Goal: Task Accomplishment & Management: Manage account settings

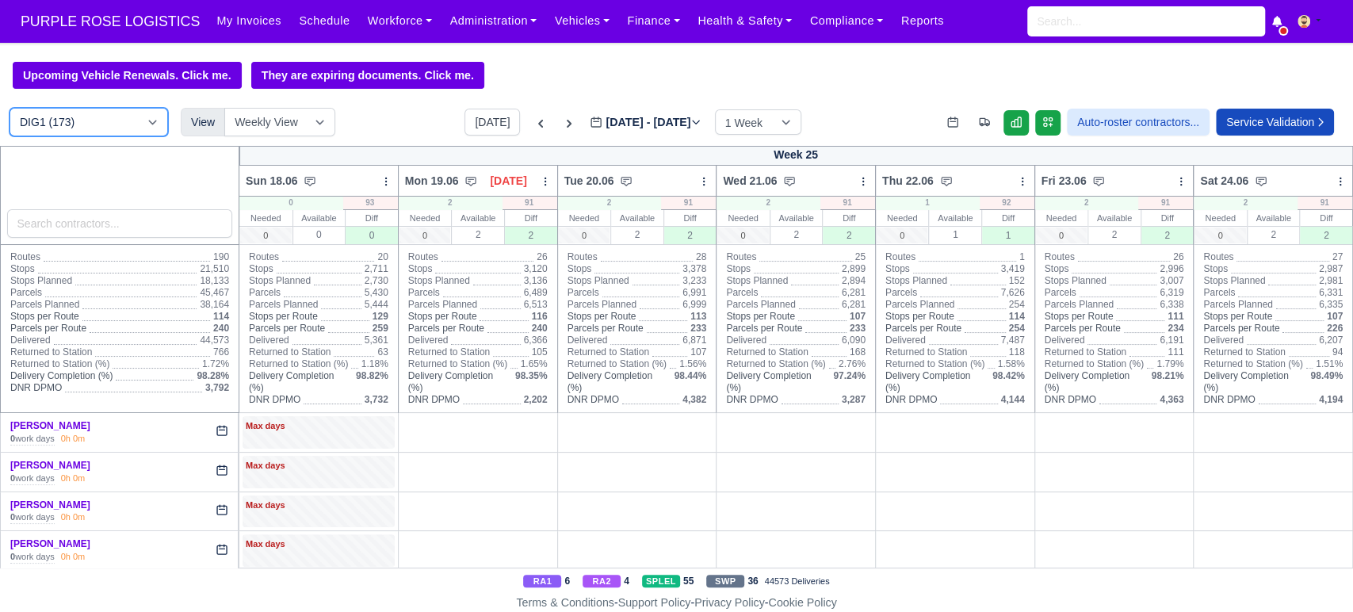
click at [109, 124] on select "DIG1 (173) DAK1 (1) GIMD (53)" at bounding box center [89, 122] width 159 height 29
select select "5"
click at [10, 109] on select "DIG1 (173) DAK1 (1) GIMD (53)" at bounding box center [89, 122] width 159 height 29
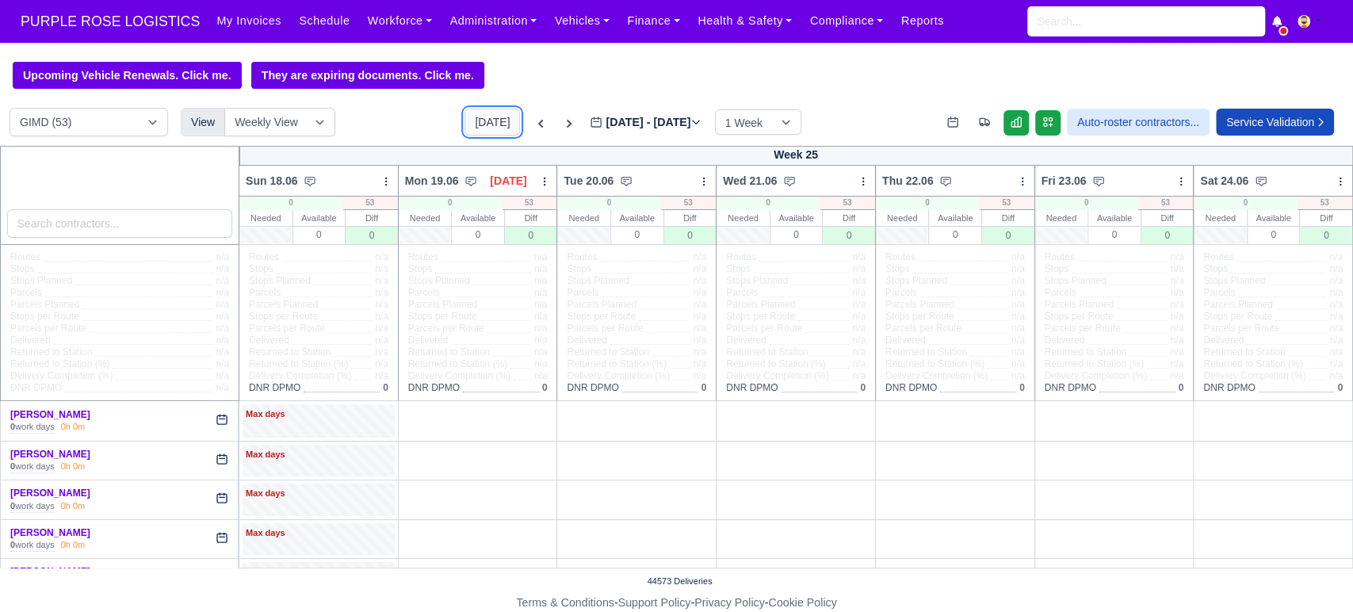
click at [476, 119] on button "[DATE]" at bounding box center [491, 122] width 55 height 27
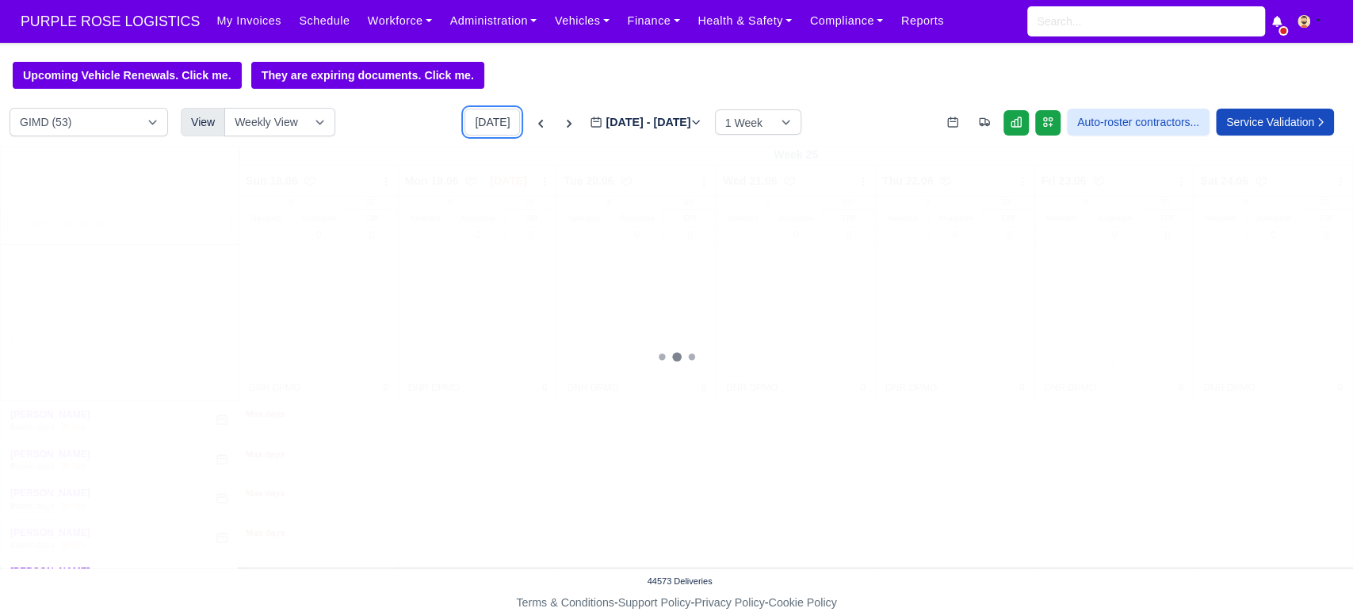
type input "[DATE]"
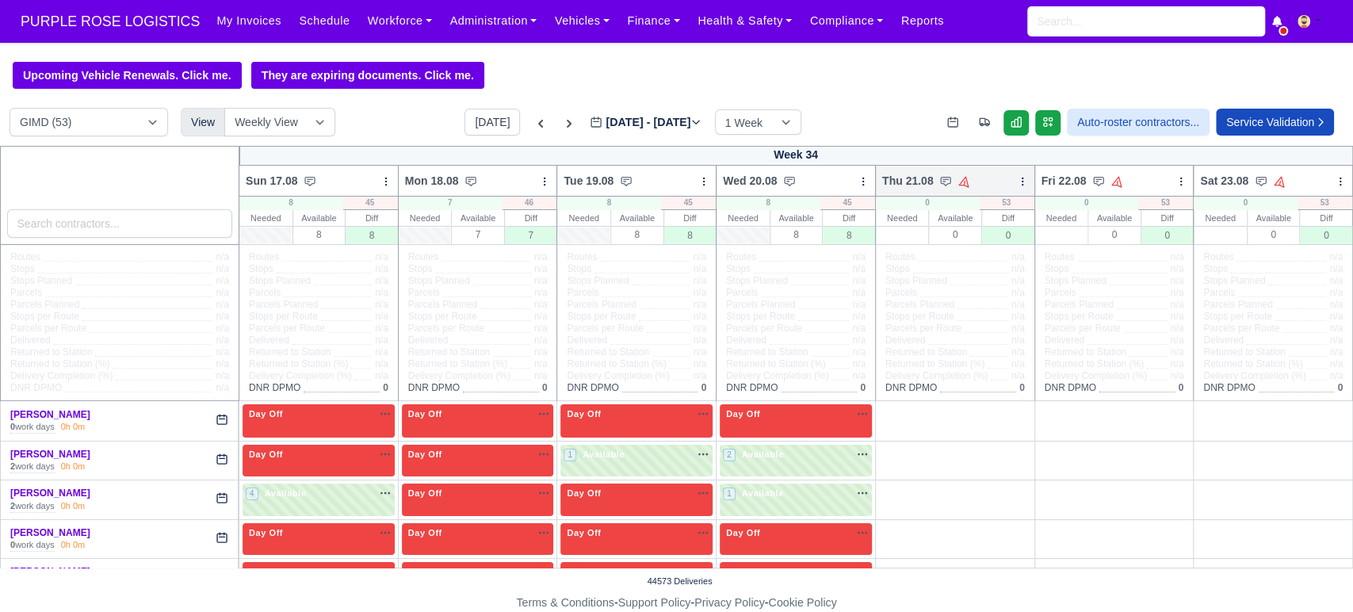
click at [1017, 180] on icon at bounding box center [1022, 181] width 11 height 11
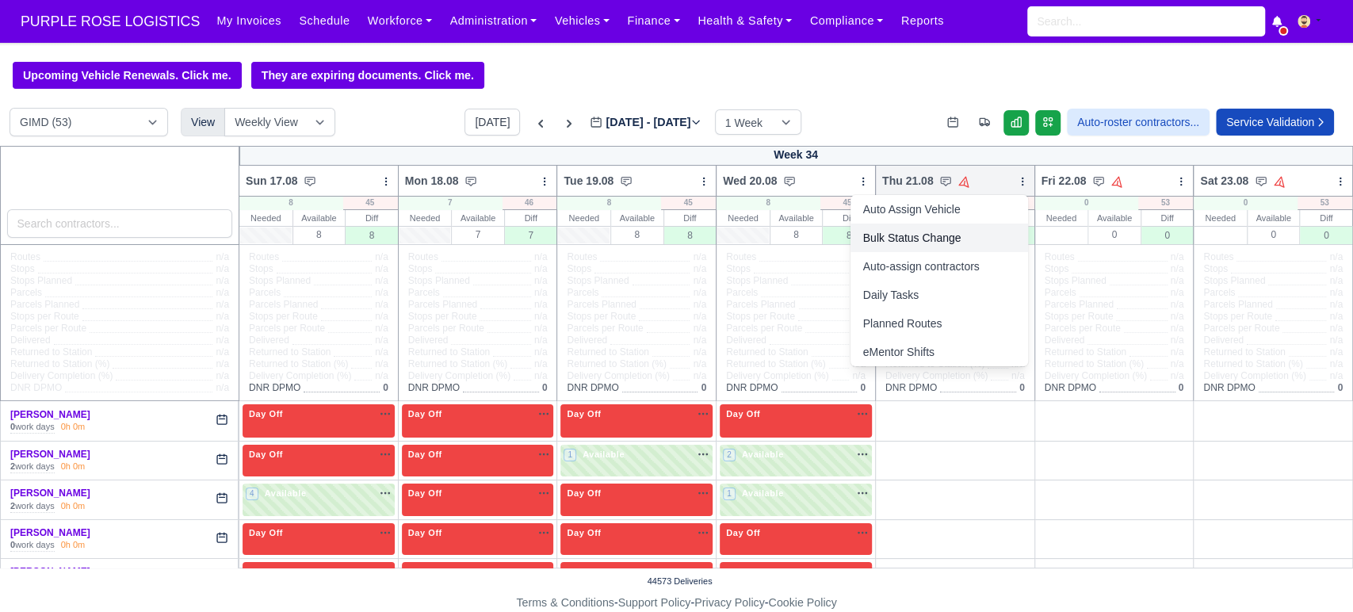
click at [939, 235] on link "Bulk Status Change" at bounding box center [940, 238] width 178 height 29
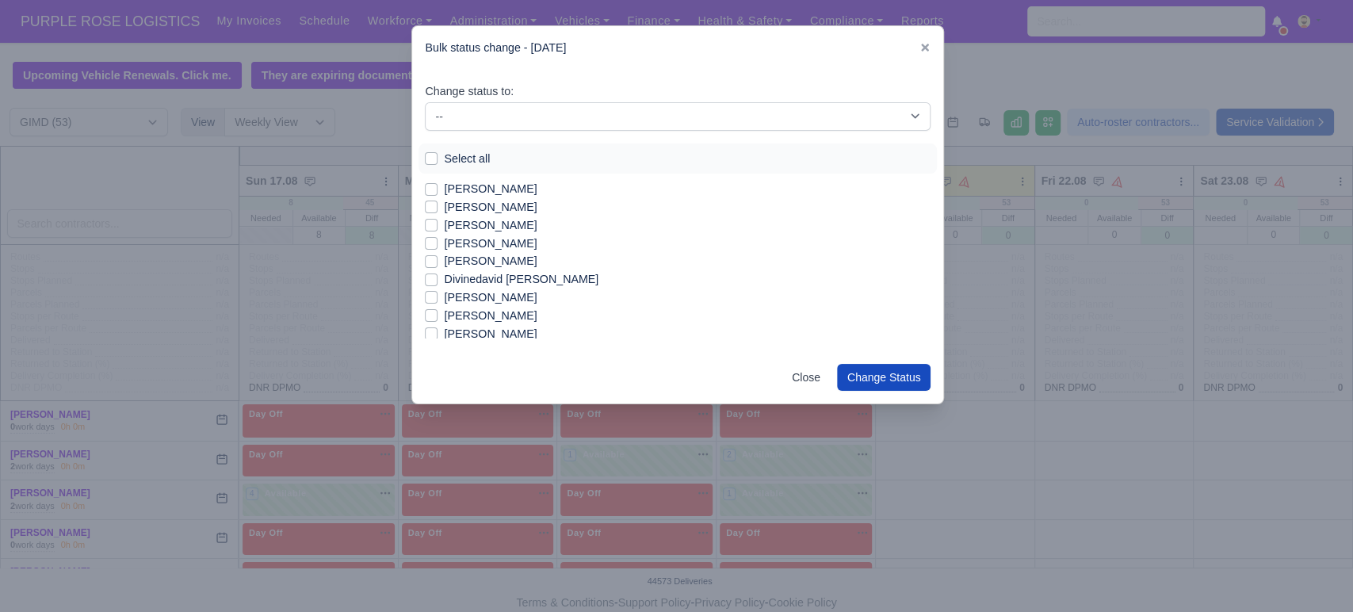
click at [477, 155] on label "Select all" at bounding box center [467, 159] width 46 height 18
click at [438, 155] on input "Select all" at bounding box center [431, 156] width 13 height 13
checkbox input "true"
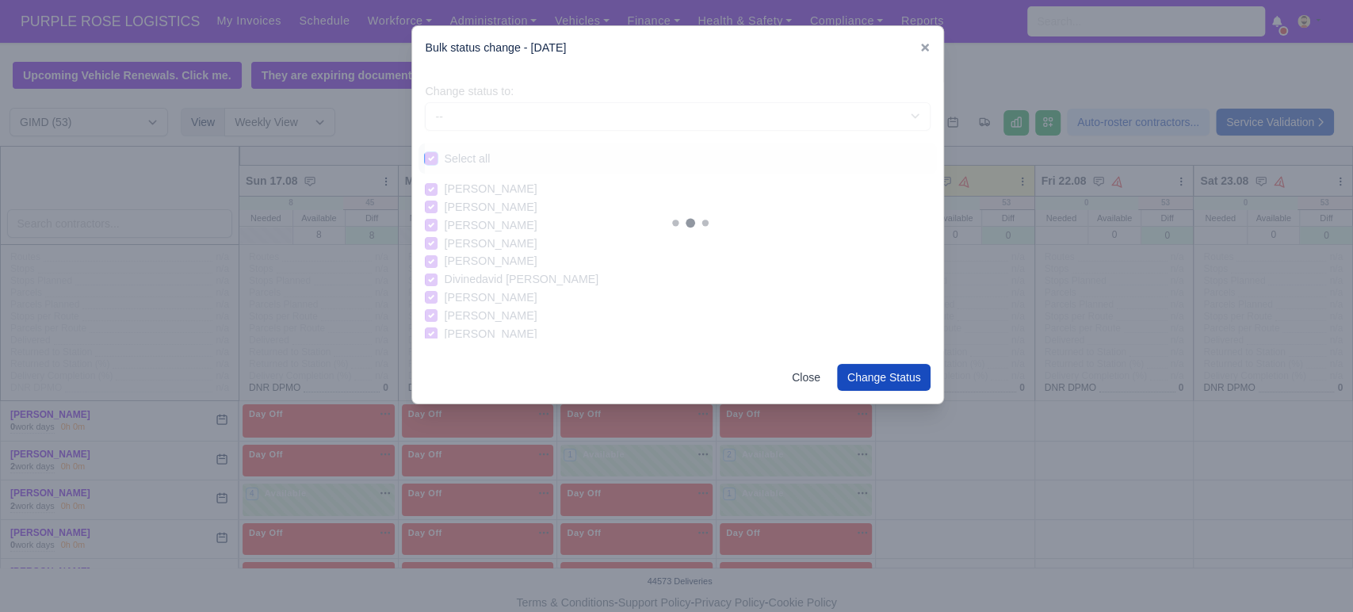
checkbox input "true"
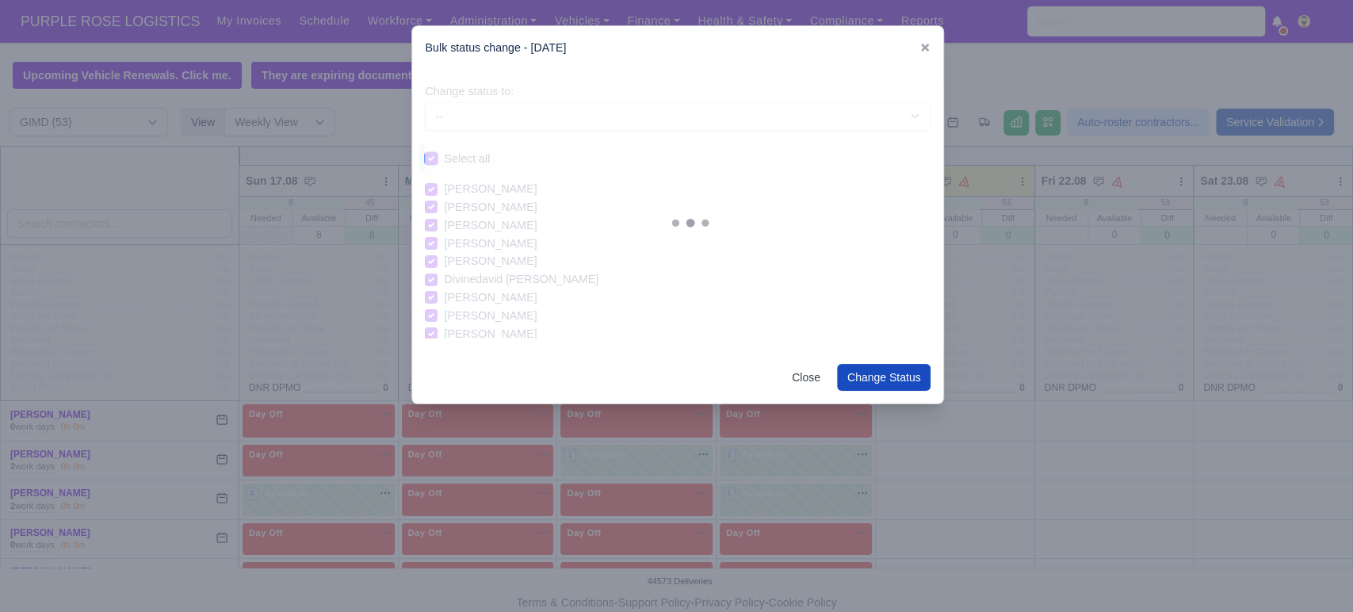
checkbox input "true"
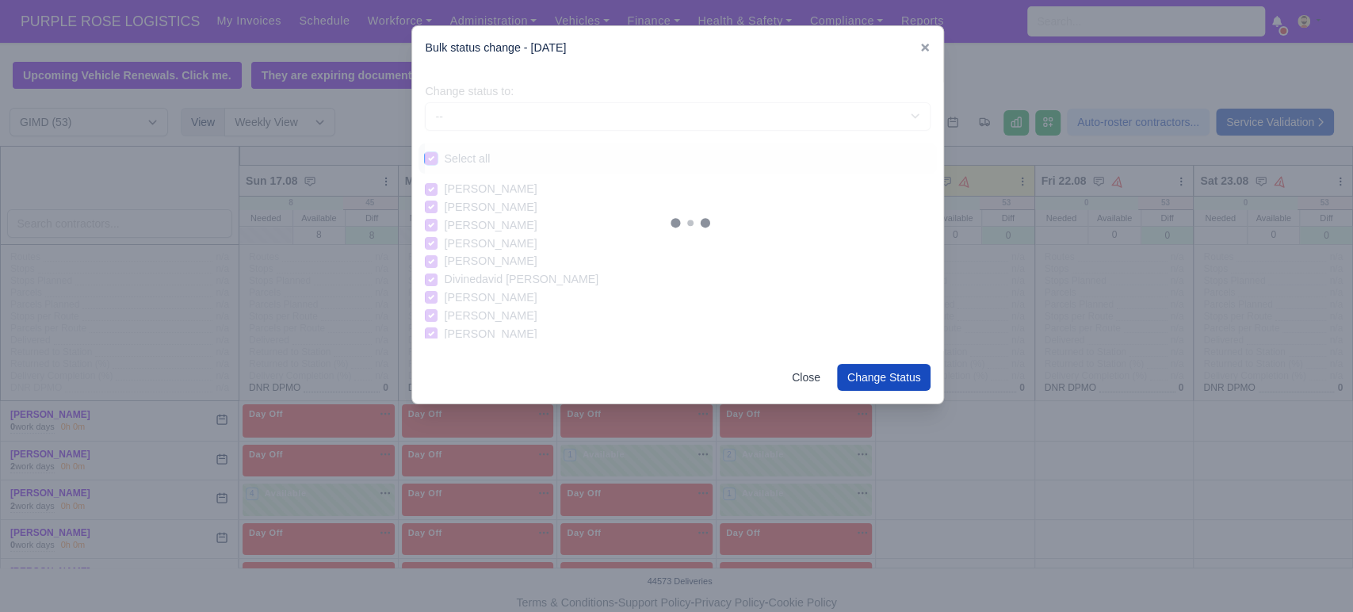
checkbox input "true"
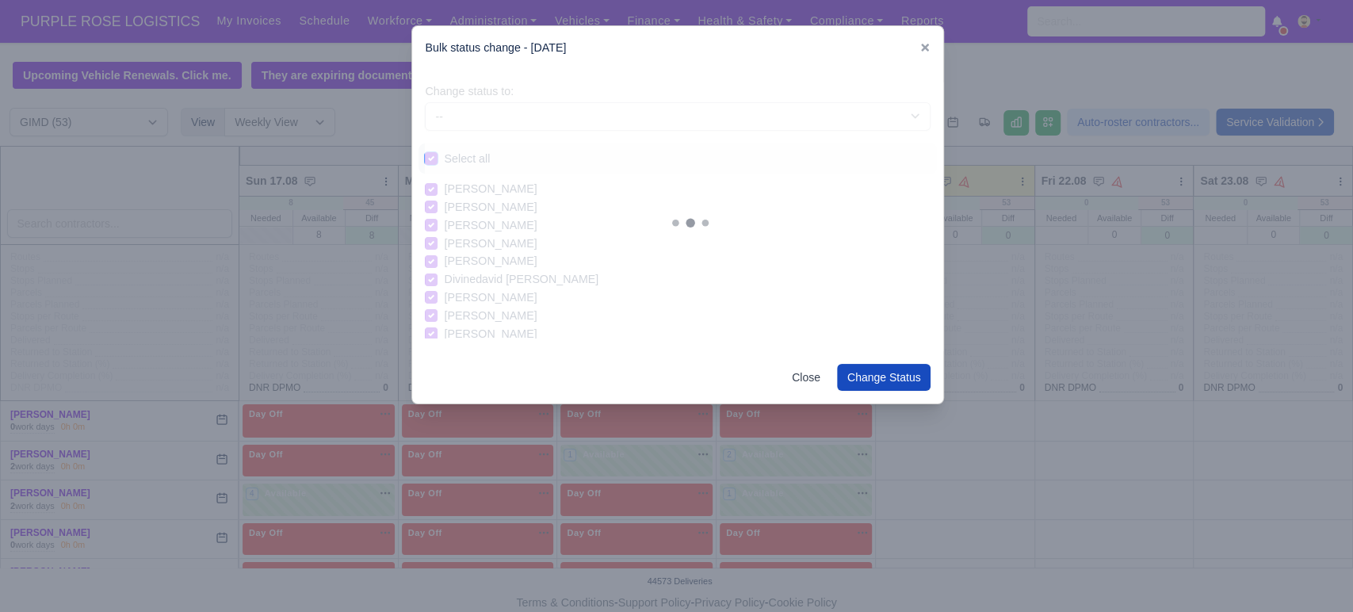
checkbox input "true"
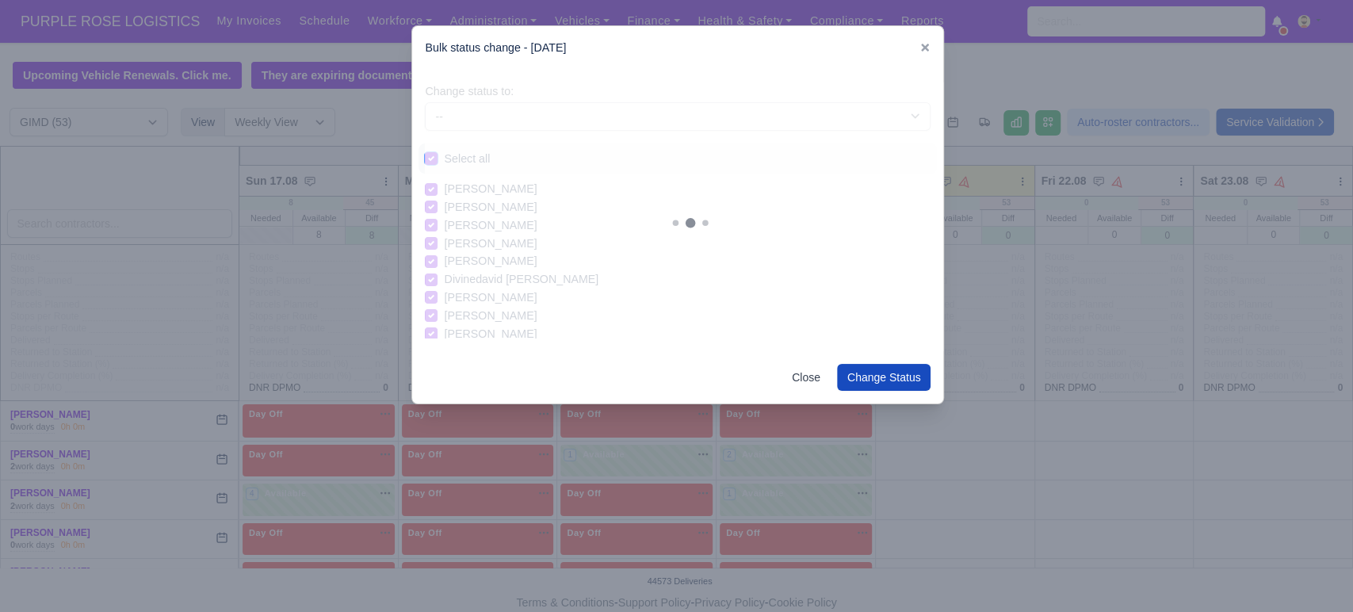
checkbox input "true"
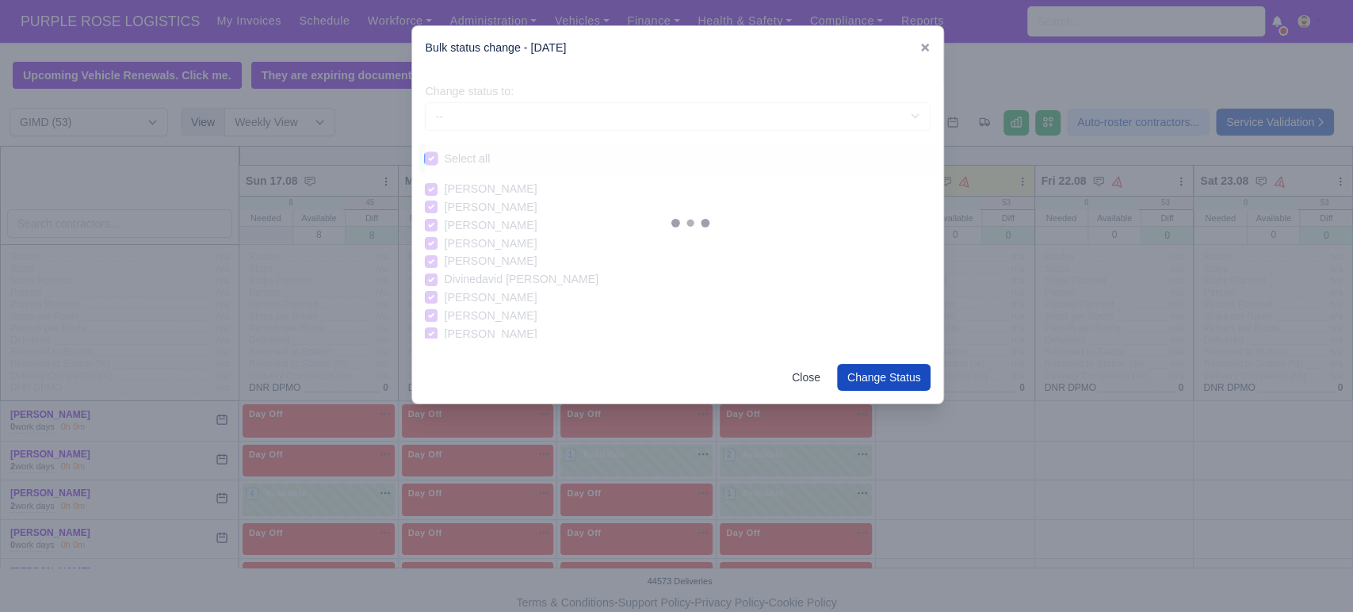
checkbox input "true"
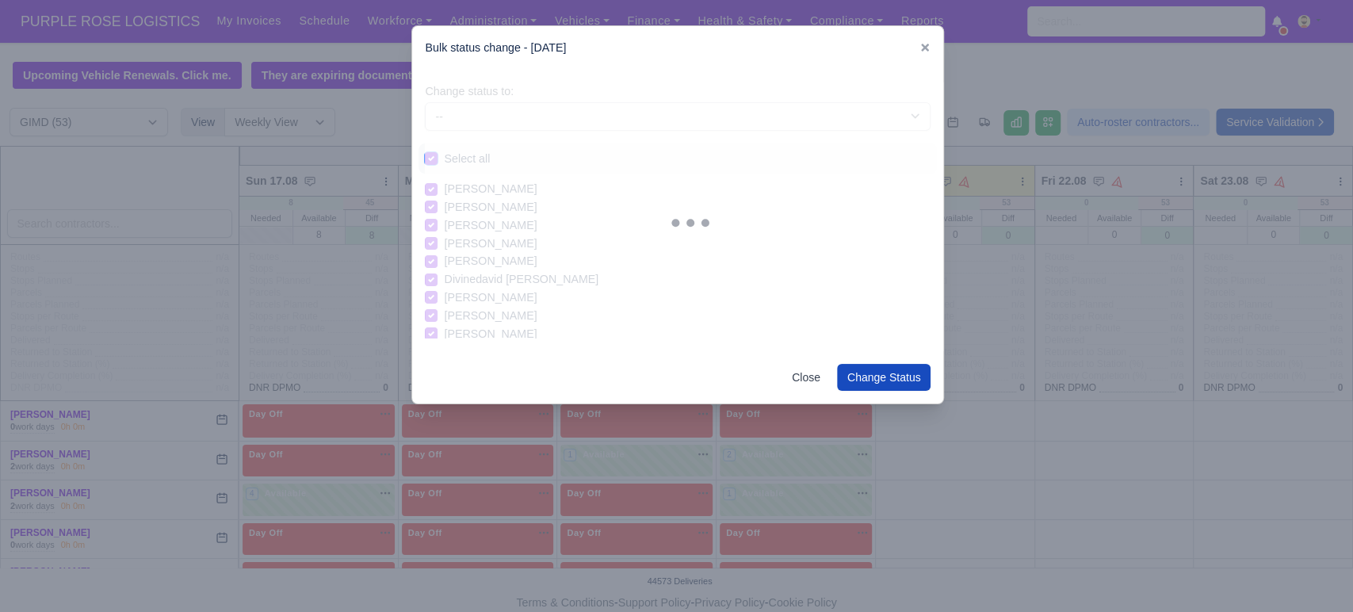
checkbox input "true"
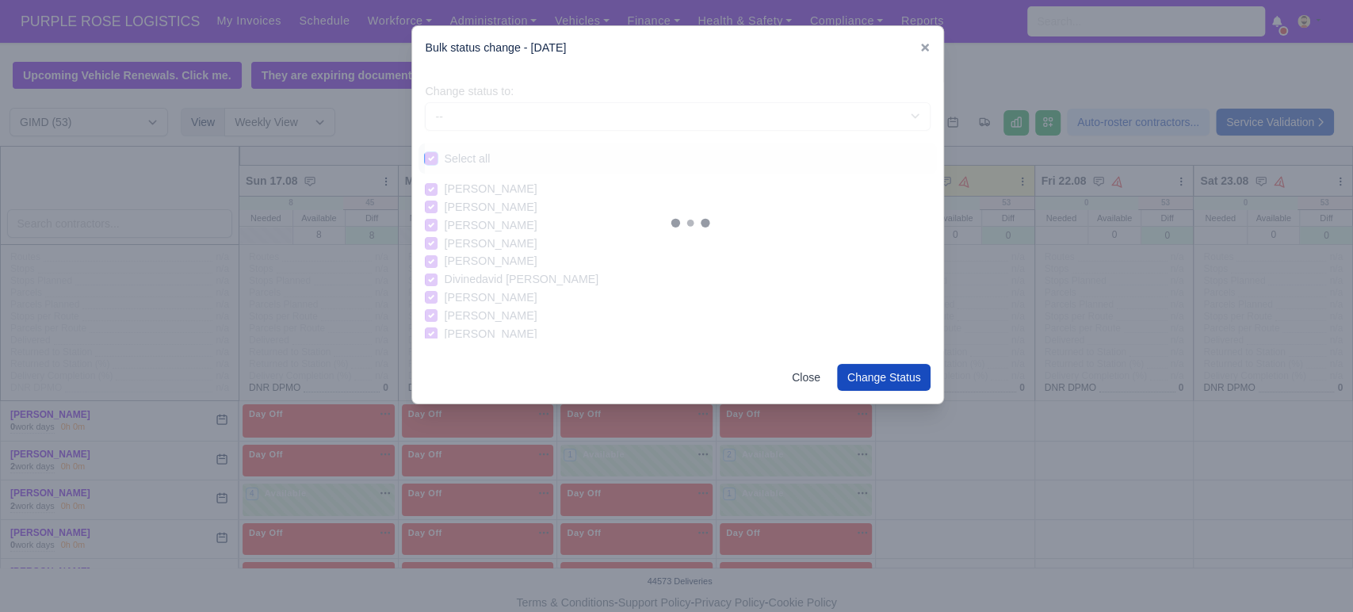
checkbox input "true"
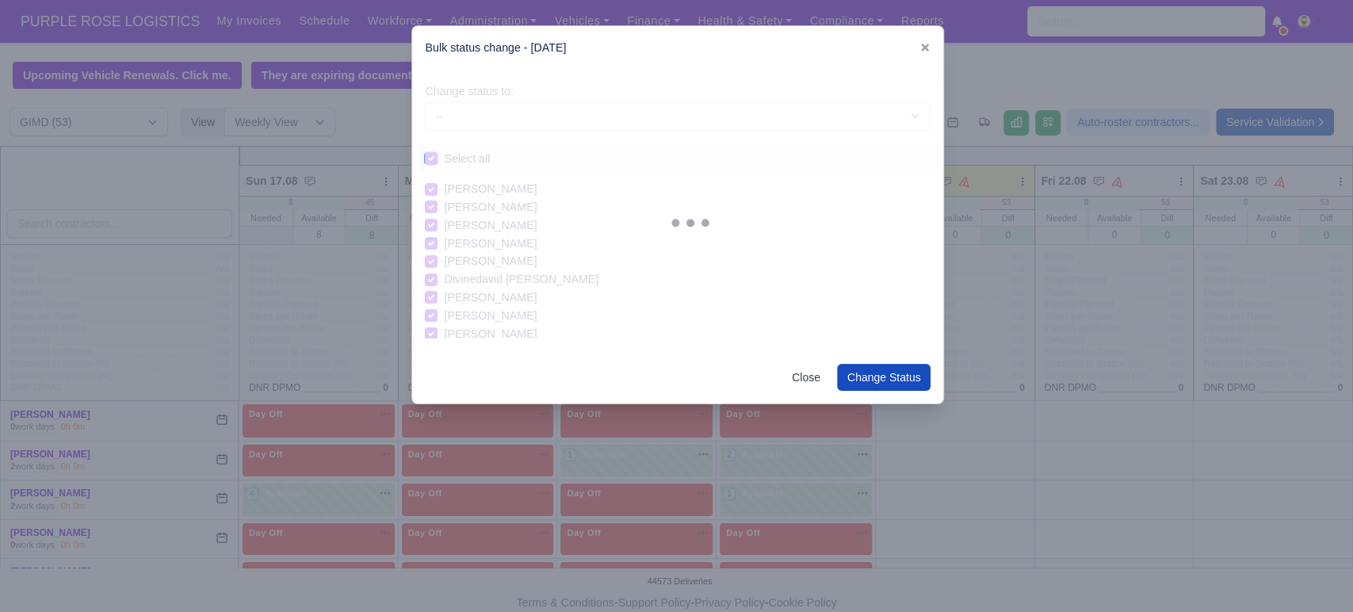
checkbox input "true"
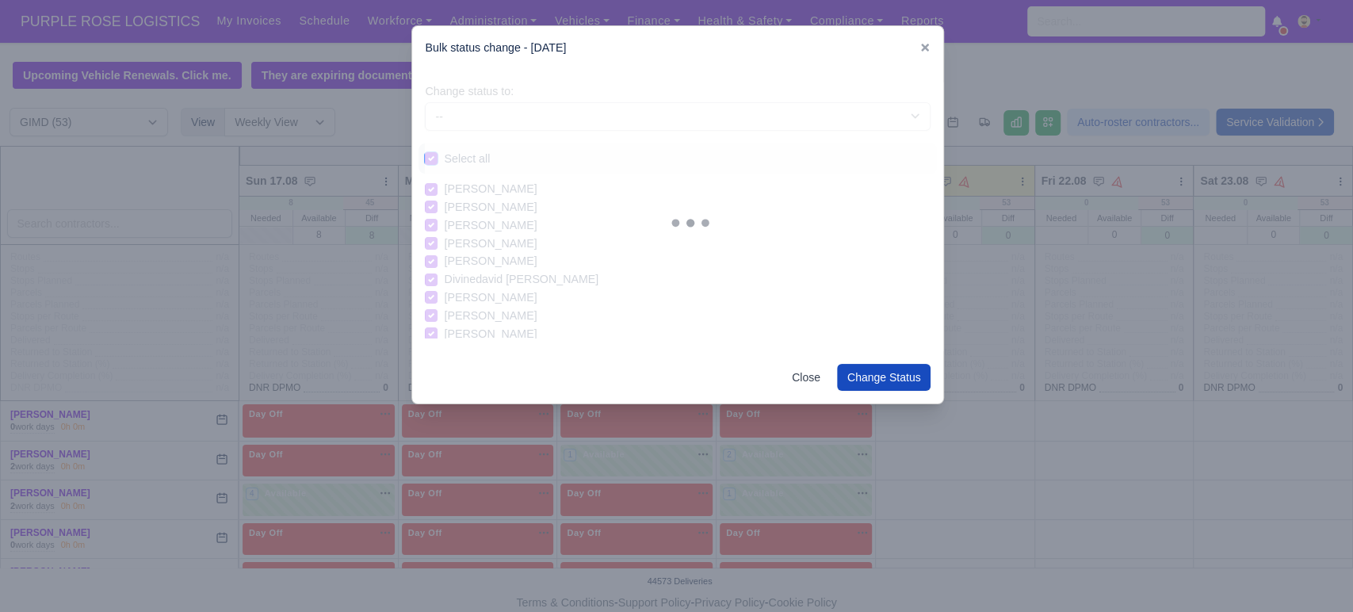
checkbox input "true"
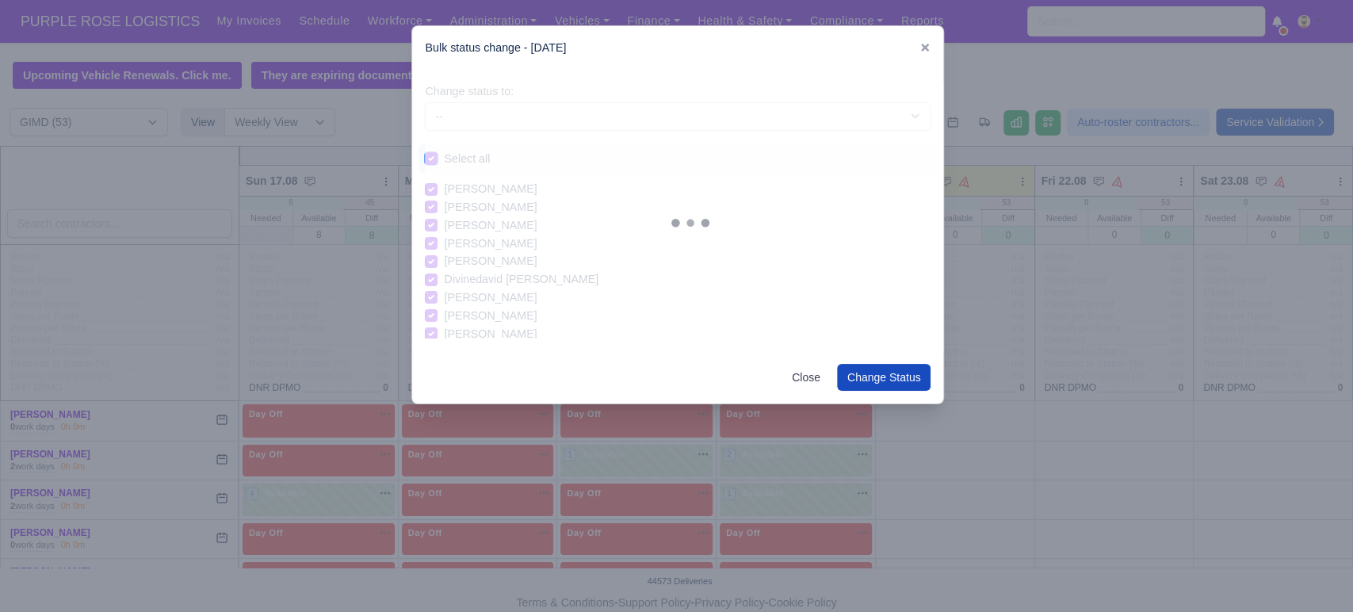
checkbox input "true"
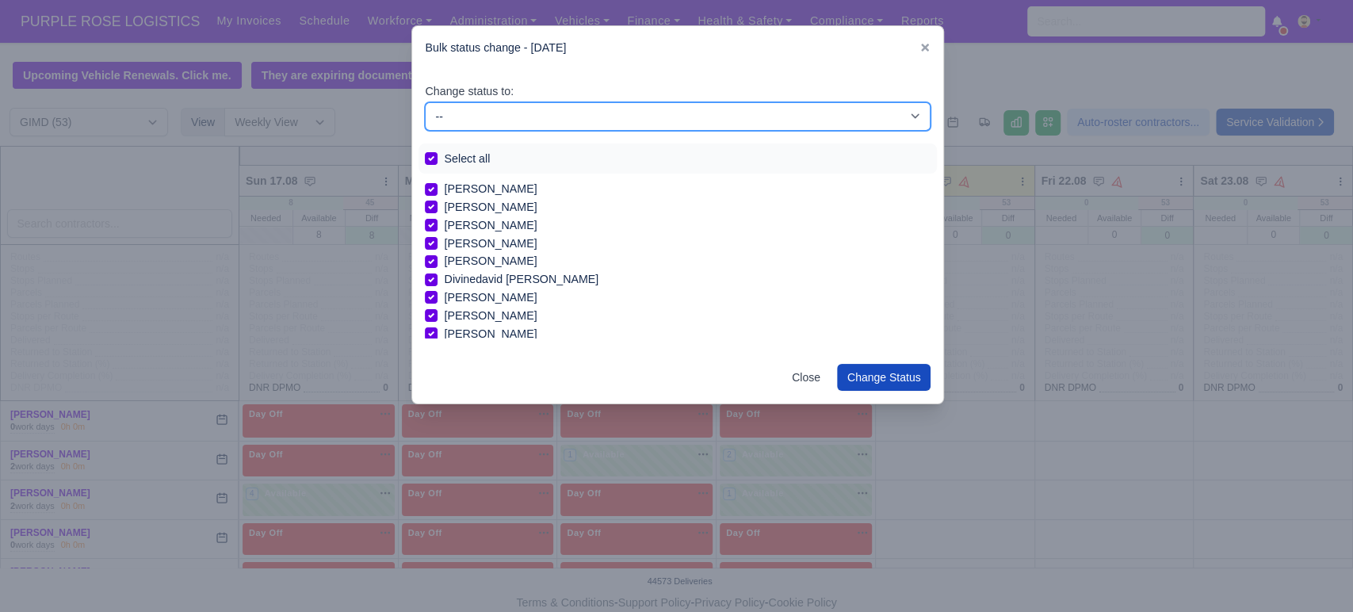
click at [576, 119] on select "-- Available Day Off Stand By Holiday In Office OSM Ridealong Nursery 1 Nursery…" at bounding box center [678, 116] width 506 height 29
select select "Day Off"
click at [425, 102] on select "-- Available Day Off Stand By Holiday In Office OSM Ridealong Nursery 1 Nursery…" at bounding box center [678, 116] width 506 height 29
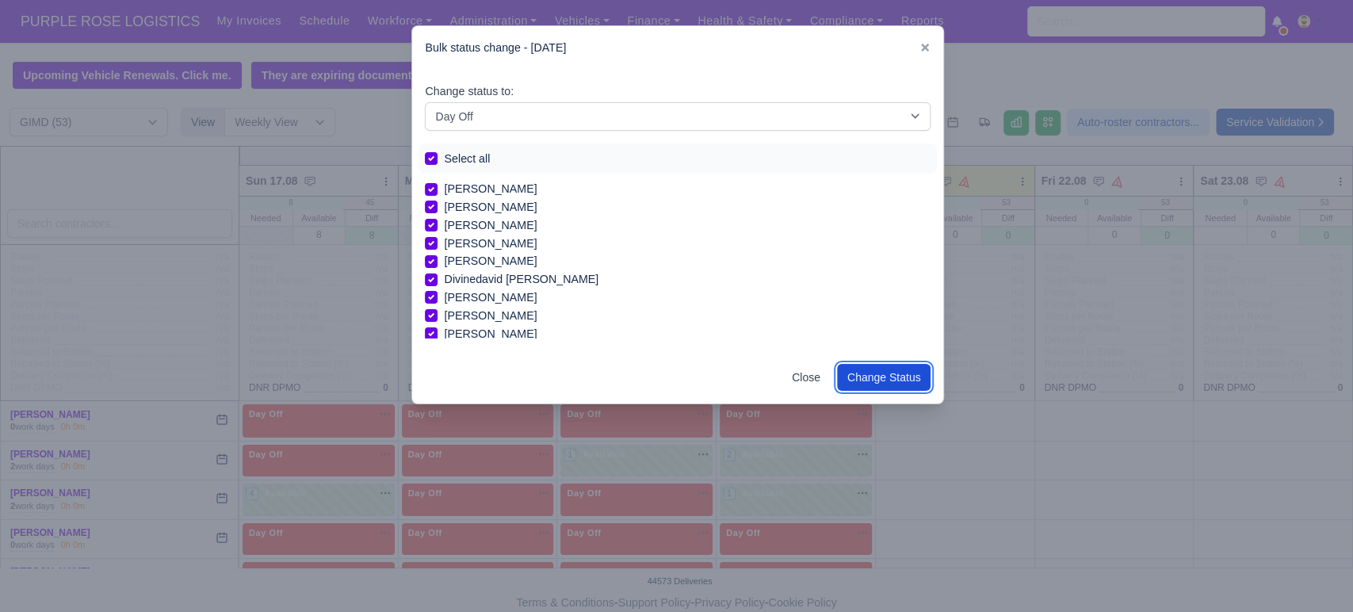
click at [862, 379] on button "Change Status" at bounding box center [884, 377] width 94 height 27
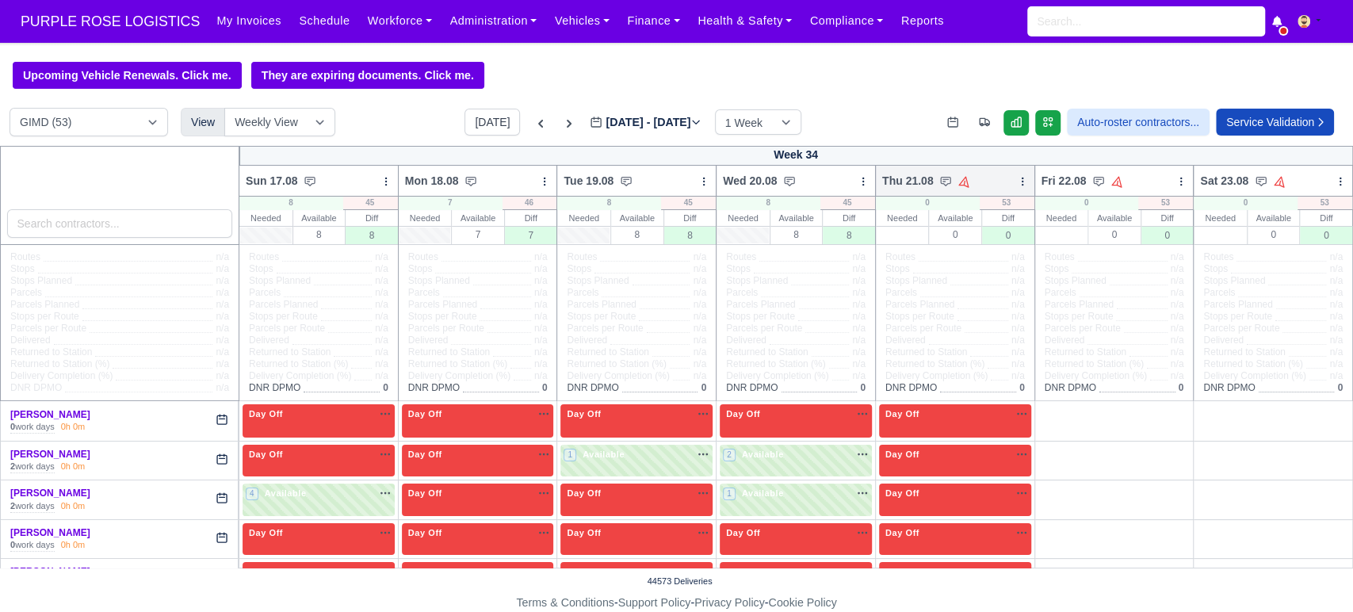
click at [1022, 182] on icon at bounding box center [1022, 181] width 1 height 7
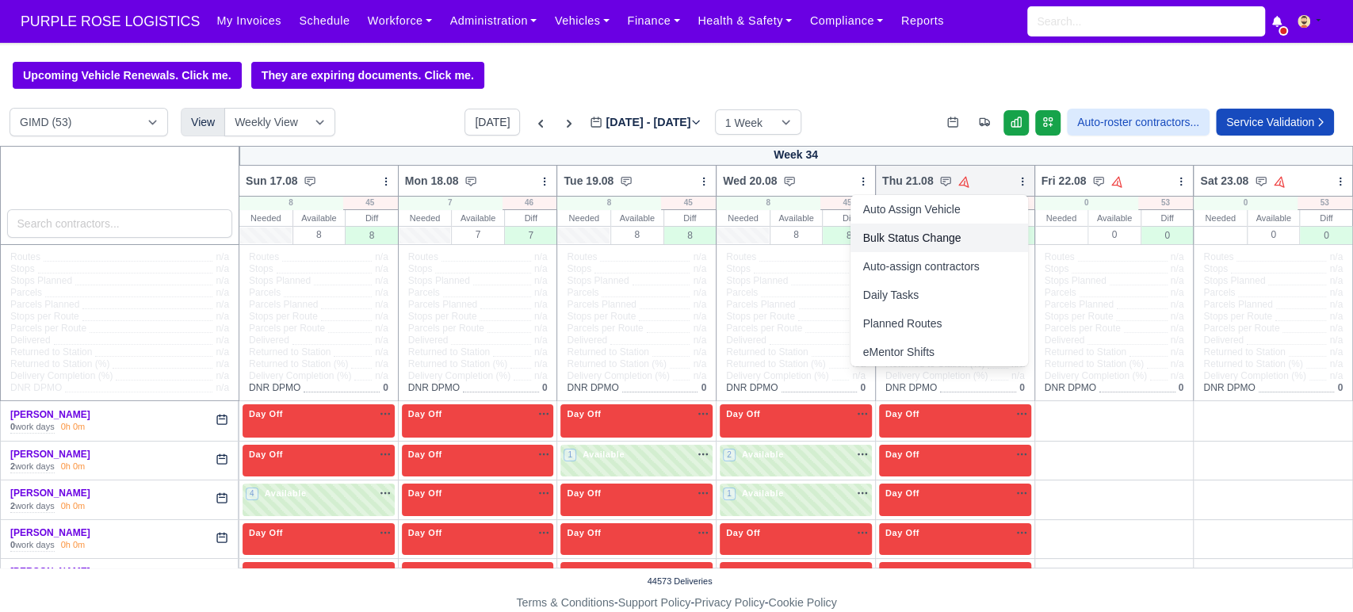
click at [907, 240] on link "Bulk Status Change" at bounding box center [940, 238] width 178 height 29
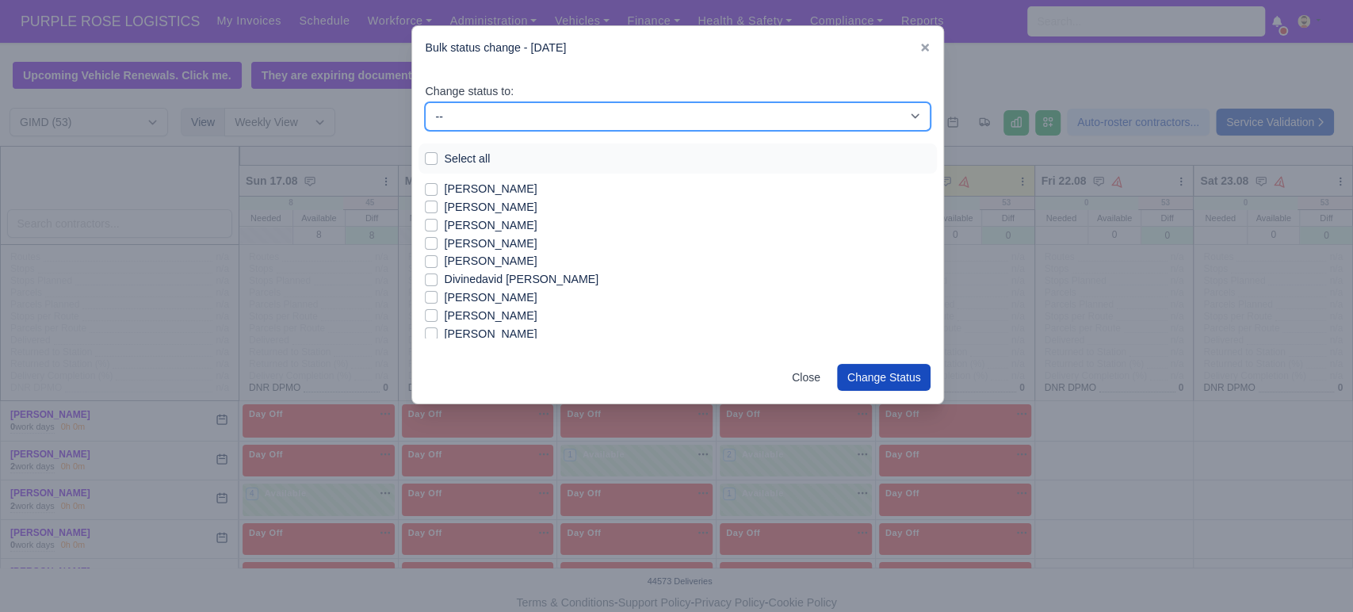
click at [553, 122] on select "-- Available Day Off Stand By Holiday In Office OSM Ridealong Nursery 1 Nursery…" at bounding box center [678, 116] width 506 height 29
select select "Available"
click at [425, 102] on select "-- Available Day Off Stand By Holiday In Office OSM Ridealong Nursery 1 Nursery…" at bounding box center [678, 116] width 506 height 29
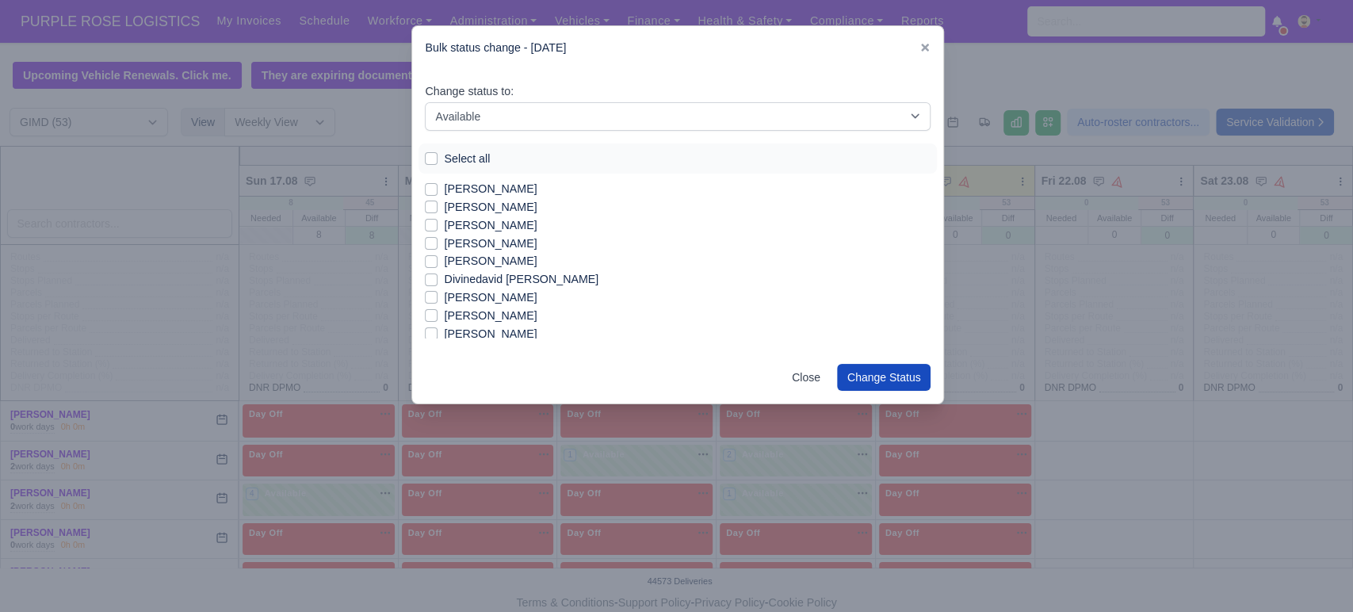
click at [471, 204] on label "[PERSON_NAME]" at bounding box center [490, 207] width 93 height 18
click at [438, 204] on input "[PERSON_NAME]" at bounding box center [431, 204] width 13 height 13
checkbox input "true"
click at [476, 232] on label "[PERSON_NAME]" at bounding box center [490, 225] width 93 height 18
click at [438, 229] on input "[PERSON_NAME]" at bounding box center [431, 222] width 13 height 13
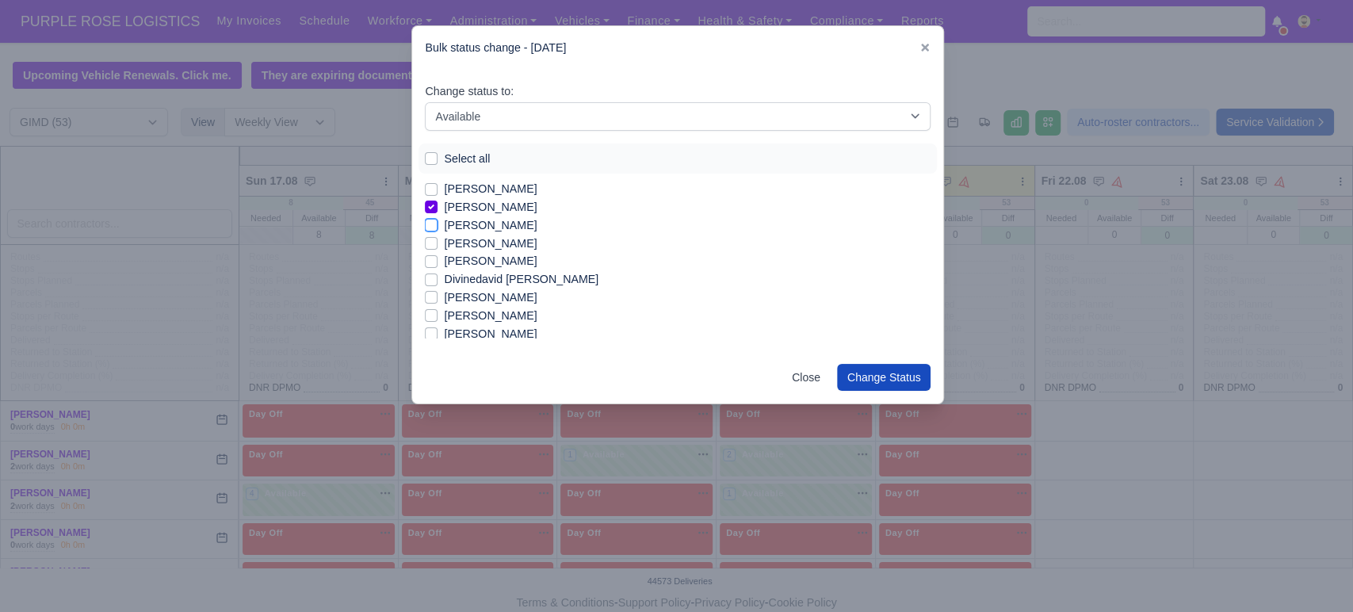
checkbox input "true"
click at [480, 243] on label "[PERSON_NAME]" at bounding box center [490, 244] width 93 height 18
click at [438, 243] on input "[PERSON_NAME]" at bounding box center [431, 241] width 13 height 13
checkbox input "true"
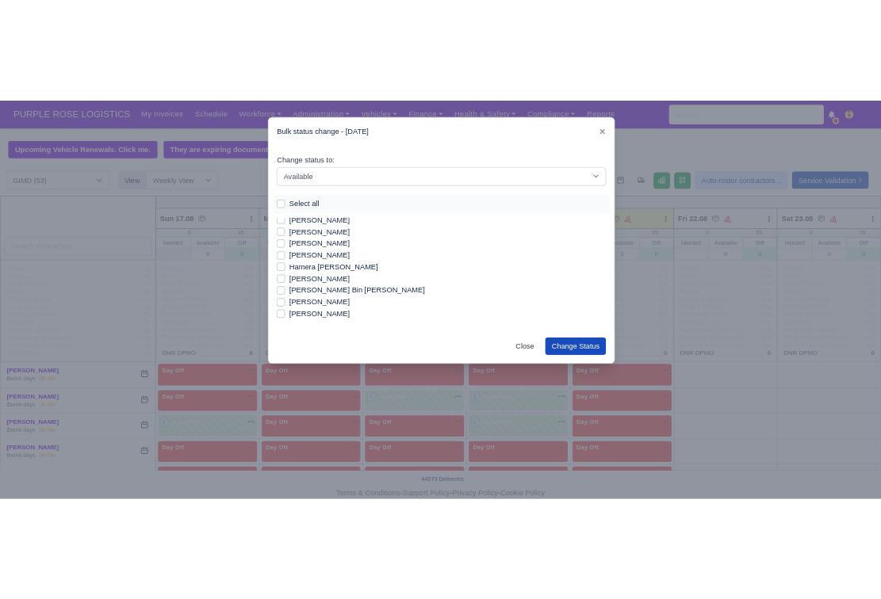
scroll to position [134, 0]
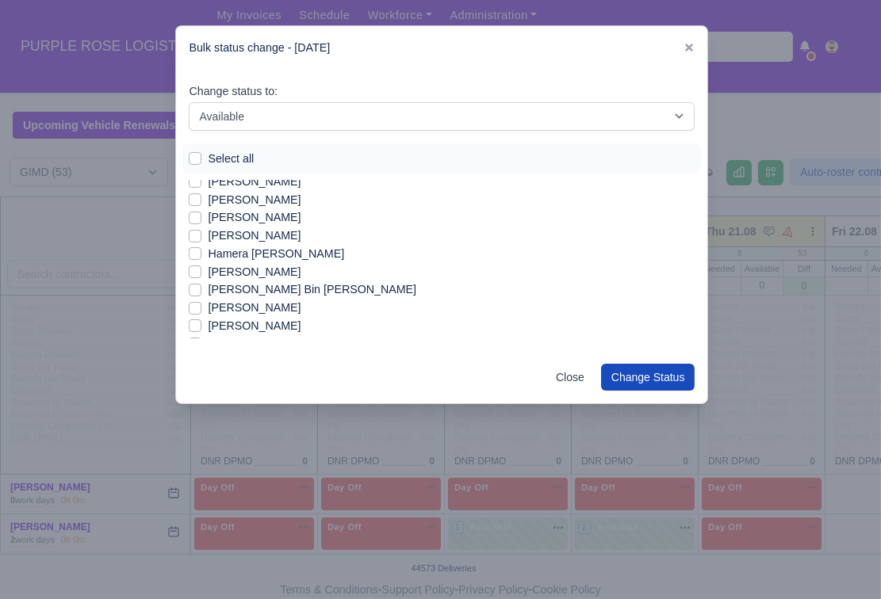
click at [216, 214] on label "[PERSON_NAME]" at bounding box center [254, 217] width 93 height 18
click at [201, 214] on input "[PERSON_NAME]" at bounding box center [195, 214] width 13 height 13
checkbox input "true"
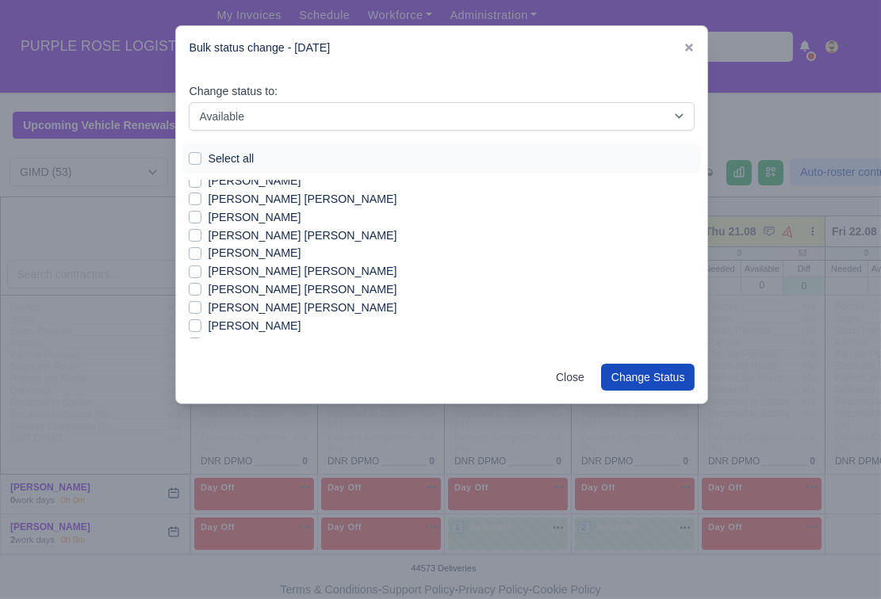
scroll to position [416, 0]
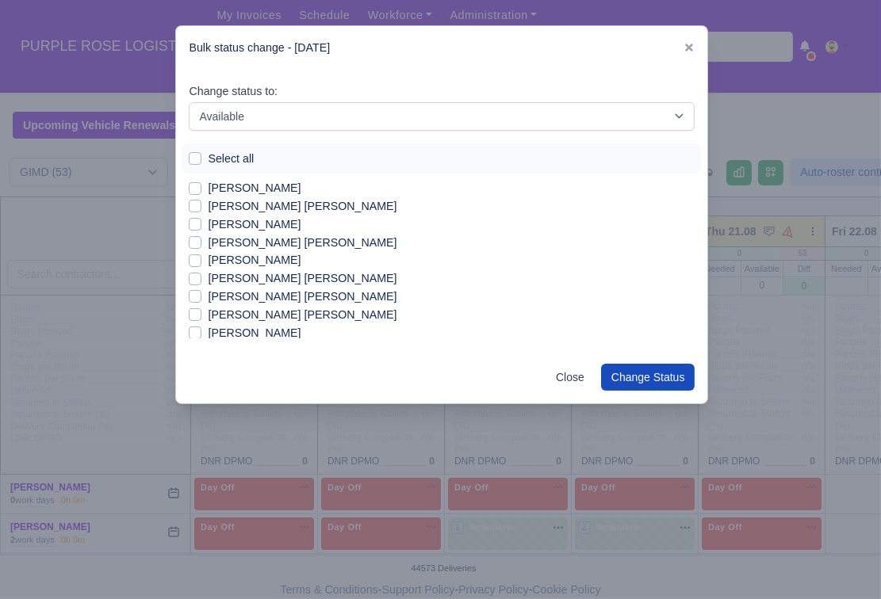
click at [292, 258] on label "[PERSON_NAME]" at bounding box center [254, 260] width 93 height 18
click at [201, 258] on input "[PERSON_NAME]" at bounding box center [195, 257] width 13 height 13
checkbox input "true"
click at [280, 239] on label "[PERSON_NAME] [PERSON_NAME]" at bounding box center [302, 243] width 189 height 18
click at [201, 239] on input "[PERSON_NAME] [PERSON_NAME]" at bounding box center [195, 240] width 13 height 13
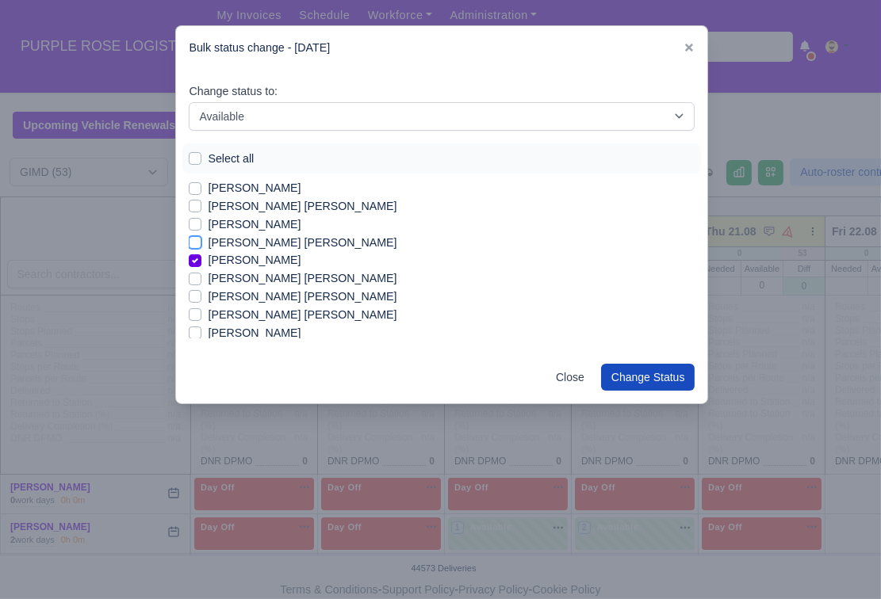
checkbox input "true"
click at [292, 192] on label "[PERSON_NAME]" at bounding box center [254, 188] width 93 height 18
click at [201, 192] on input "[PERSON_NAME]" at bounding box center [195, 185] width 13 height 13
checkbox input "true"
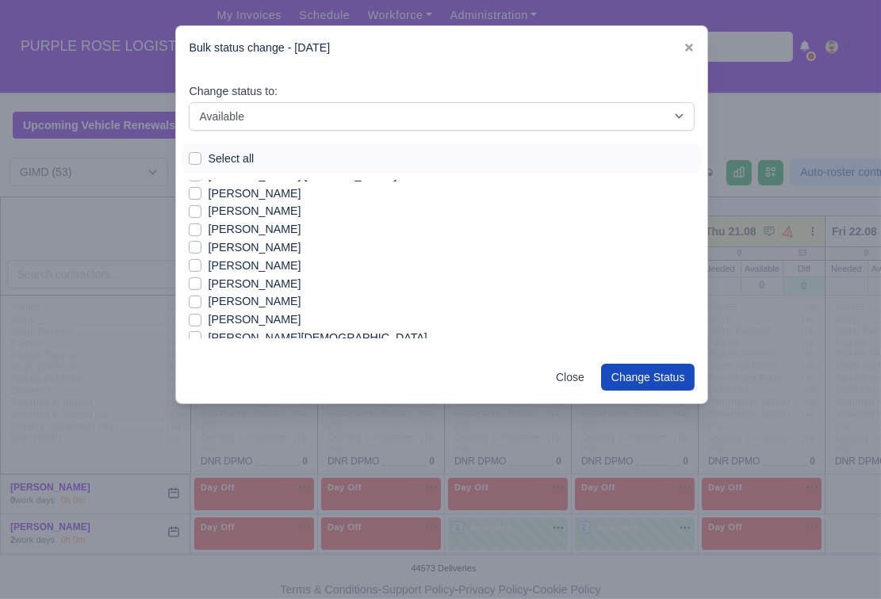
scroll to position [790, 0]
click at [243, 277] on label "[PERSON_NAME]" at bounding box center [254, 284] width 93 height 18
click at [201, 277] on input "[PERSON_NAME]" at bounding box center [195, 281] width 13 height 13
checkbox input "true"
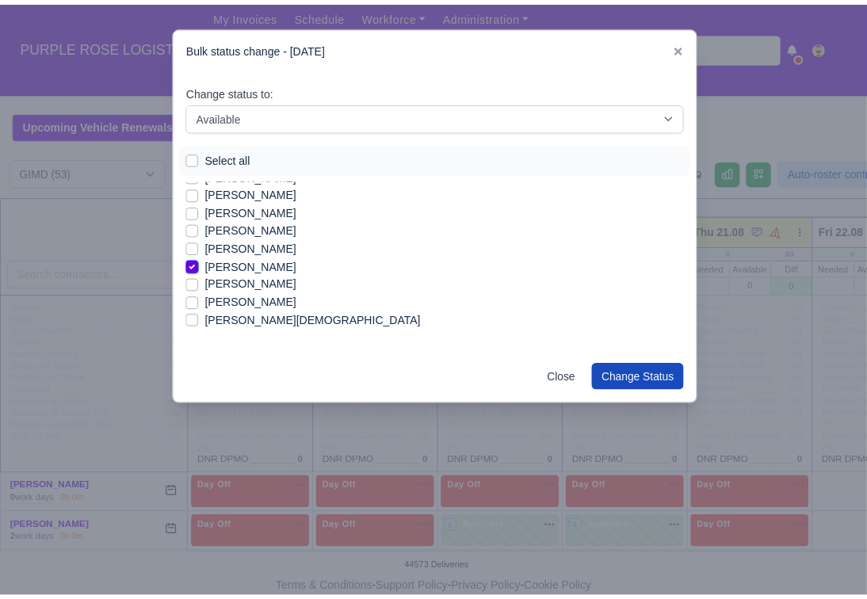
scroll to position [811, 0]
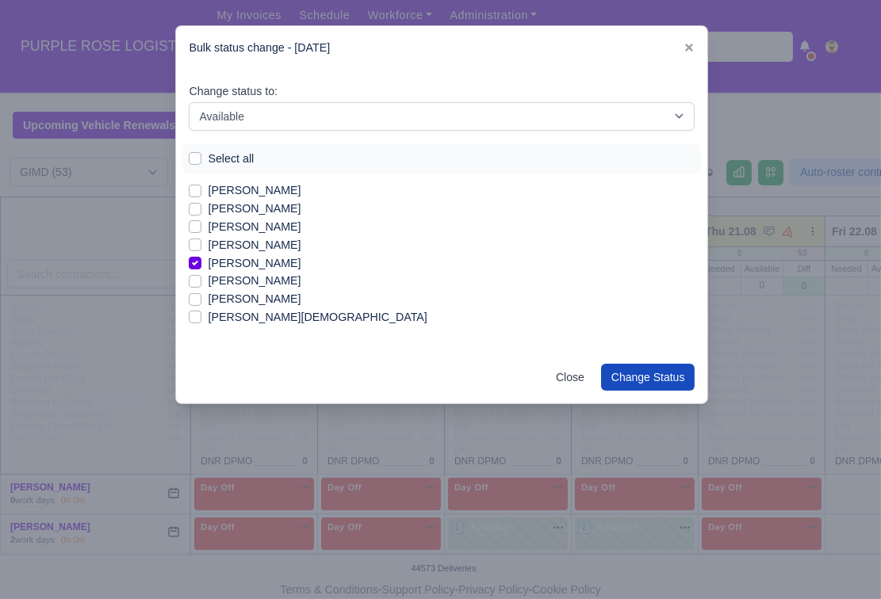
click at [230, 281] on label "[PERSON_NAME]" at bounding box center [254, 281] width 93 height 18
click at [201, 281] on input "[PERSON_NAME]" at bounding box center [195, 278] width 13 height 13
checkbox input "true"
click at [634, 379] on button "Change Status" at bounding box center [648, 377] width 94 height 27
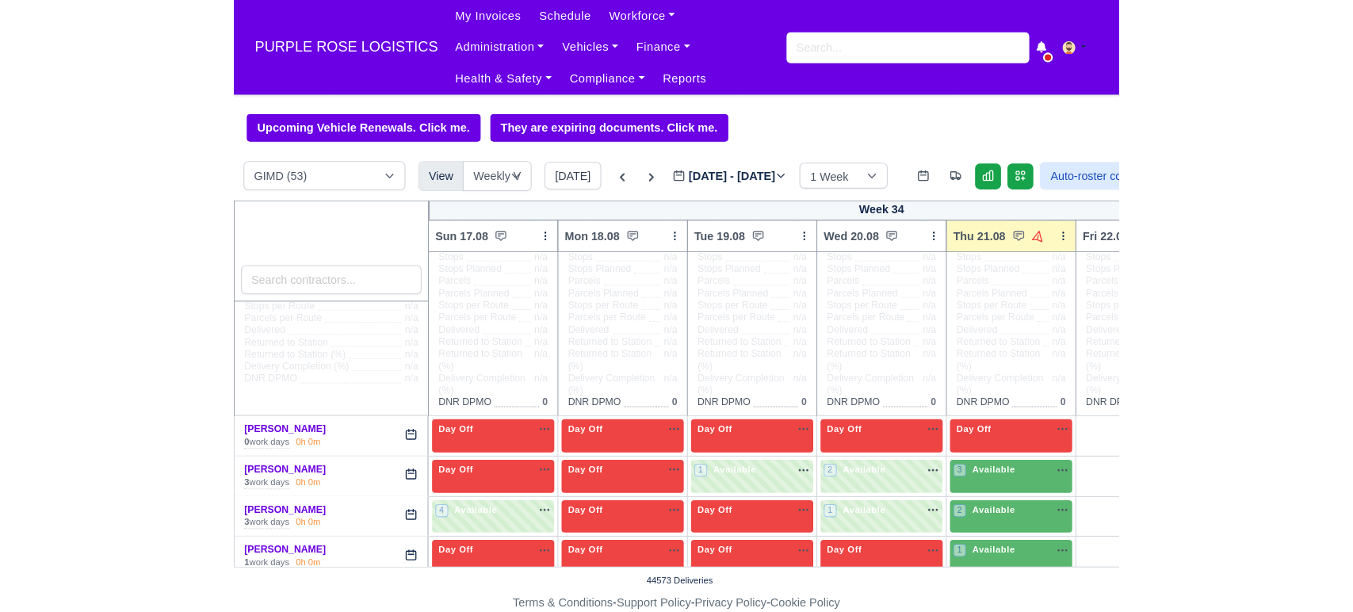
scroll to position [164, 0]
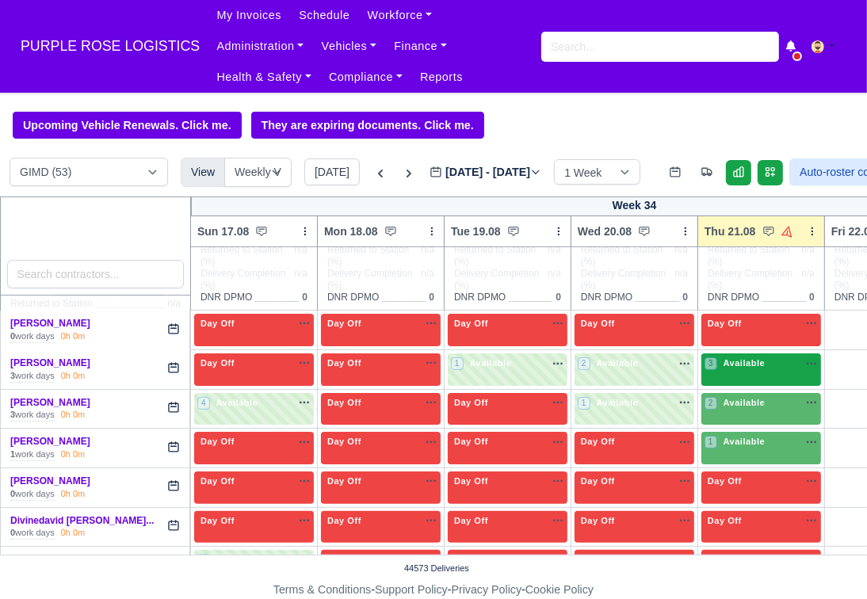
click at [742, 369] on span "Available" at bounding box center [745, 362] width 48 height 11
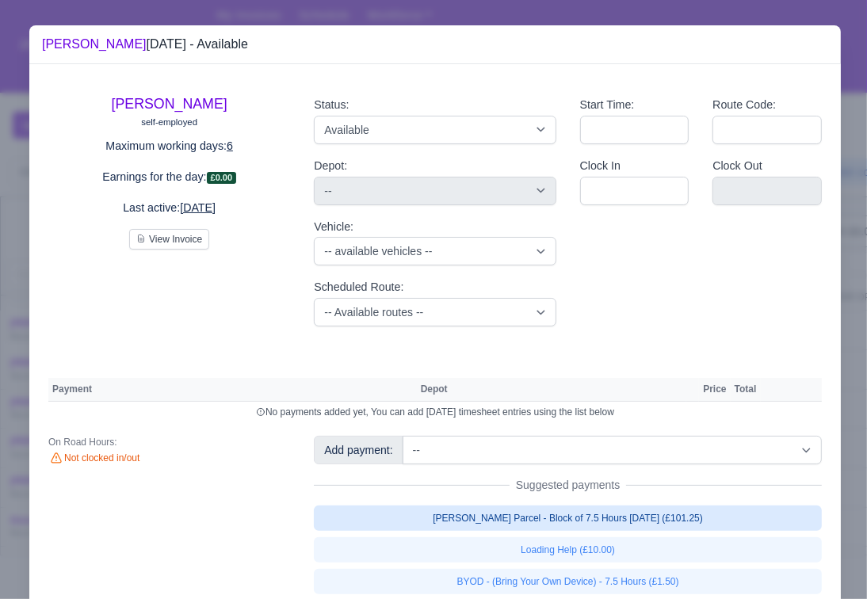
click at [556, 527] on link "[PERSON_NAME] Parcel - Block of 7.5 Hours [DATE] (£101.25)" at bounding box center [568, 518] width 508 height 25
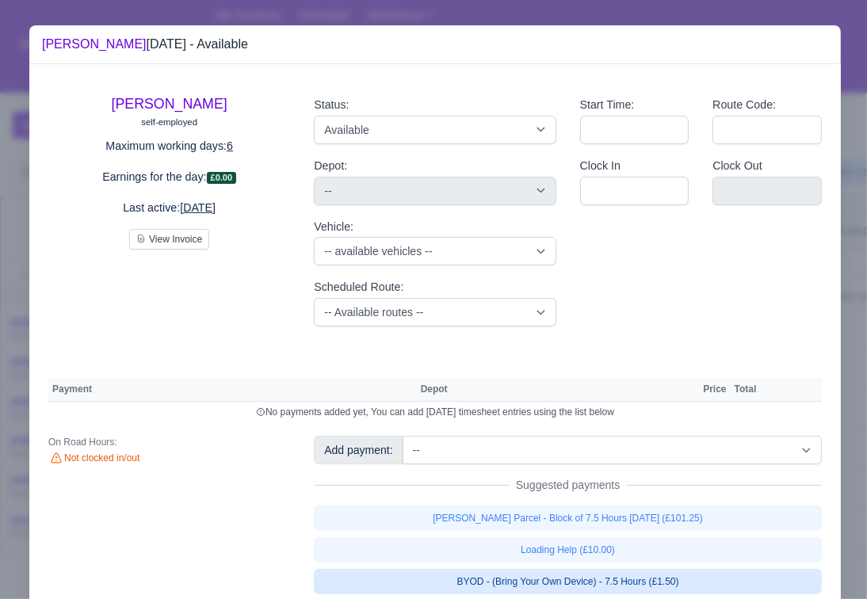
select select "5"
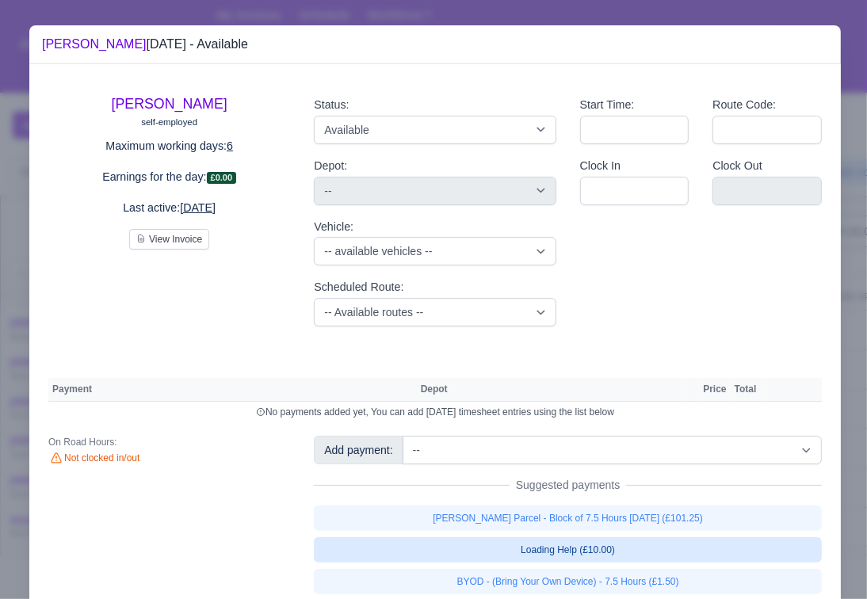
select select "5"
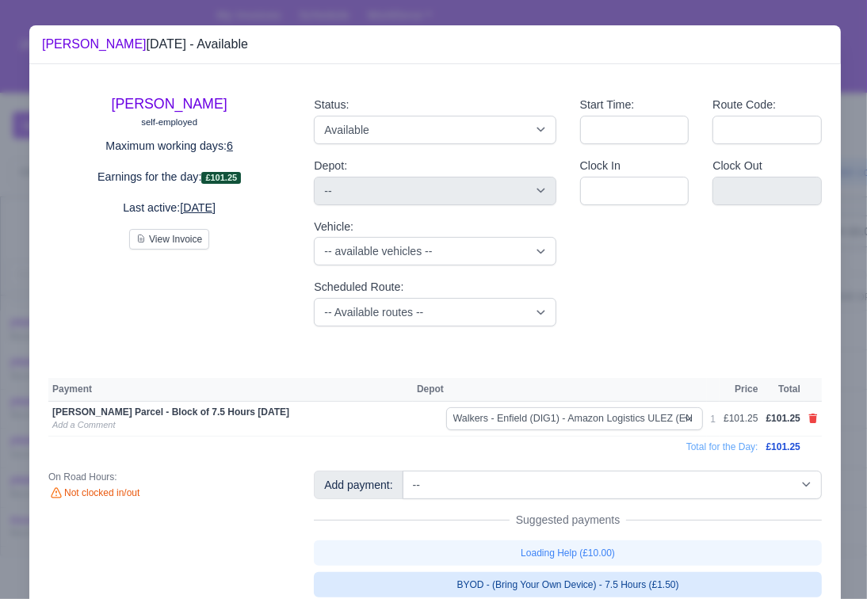
click at [569, 579] on link "BYOD - (Bring Your Own Device) - 7.5 Hours (£1.50)" at bounding box center [568, 584] width 508 height 25
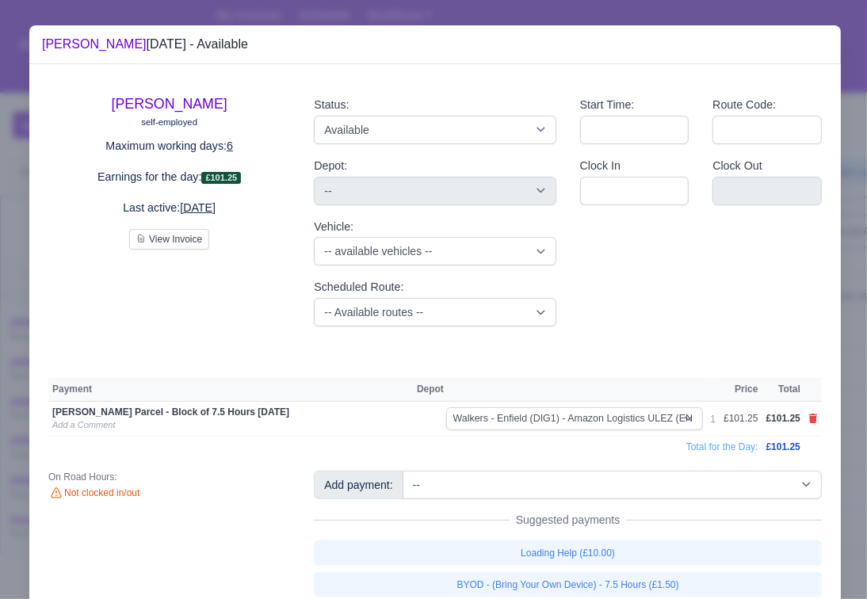
select select "5"
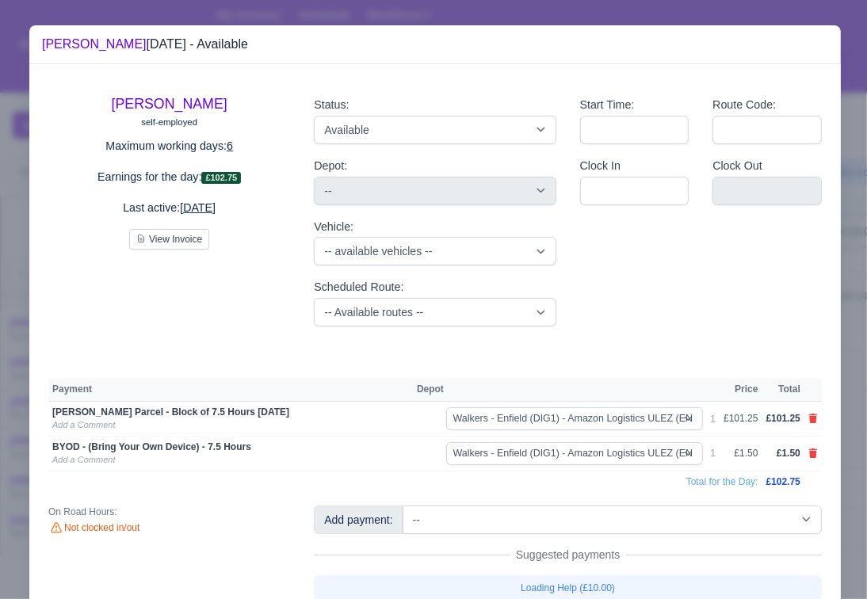
click at [843, 300] on div at bounding box center [433, 299] width 867 height 599
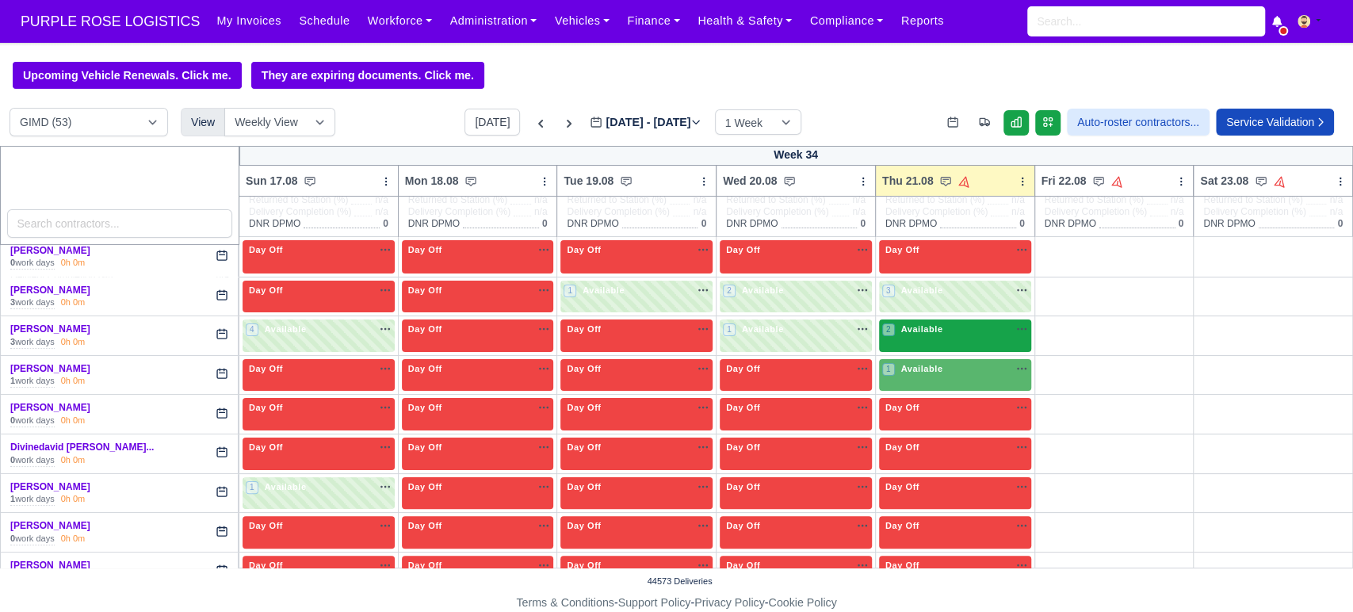
click at [926, 326] on span "Available" at bounding box center [921, 328] width 48 height 11
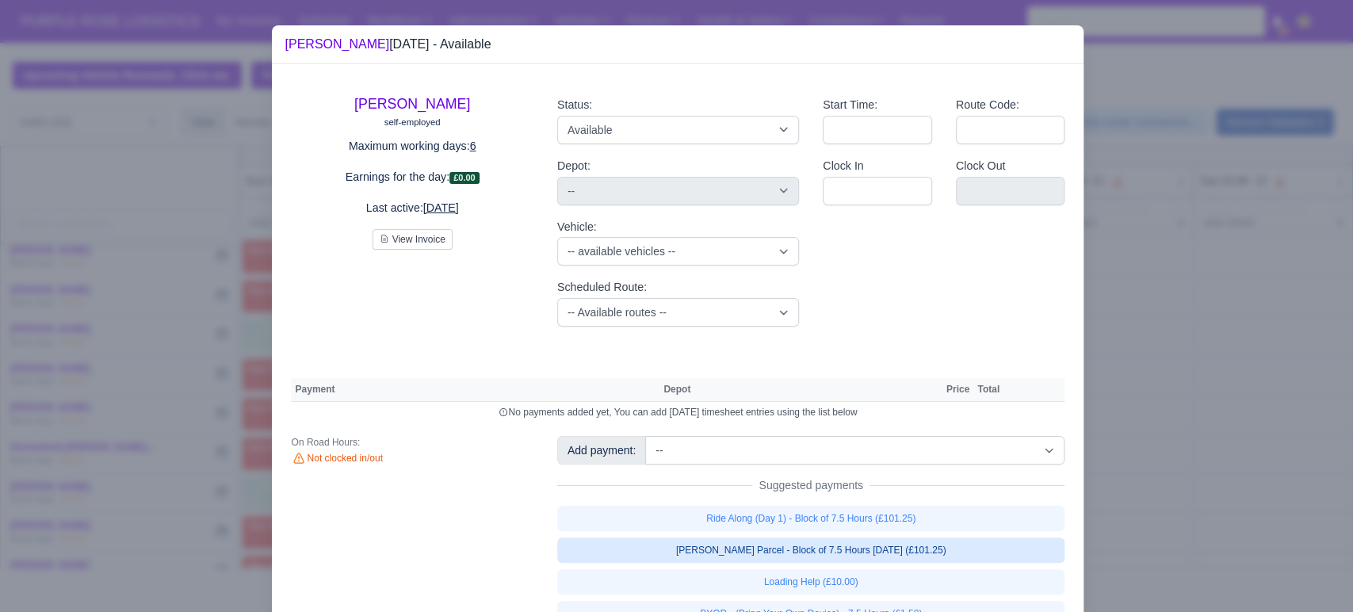
click at [764, 556] on link "[PERSON_NAME] Parcel - Block of 7.5 Hours [DATE] (£101.25)" at bounding box center [811, 549] width 508 height 25
select select "5"
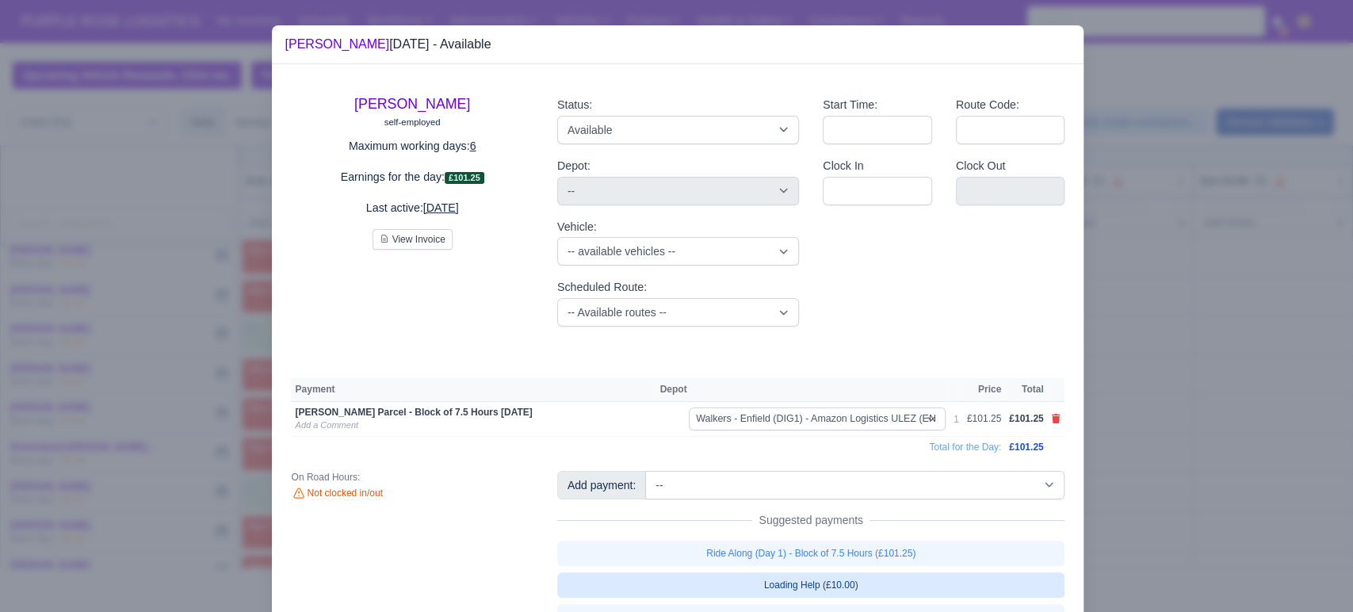
click at [786, 585] on link "Loading Help (£10.00)" at bounding box center [811, 584] width 508 height 25
select select "5"
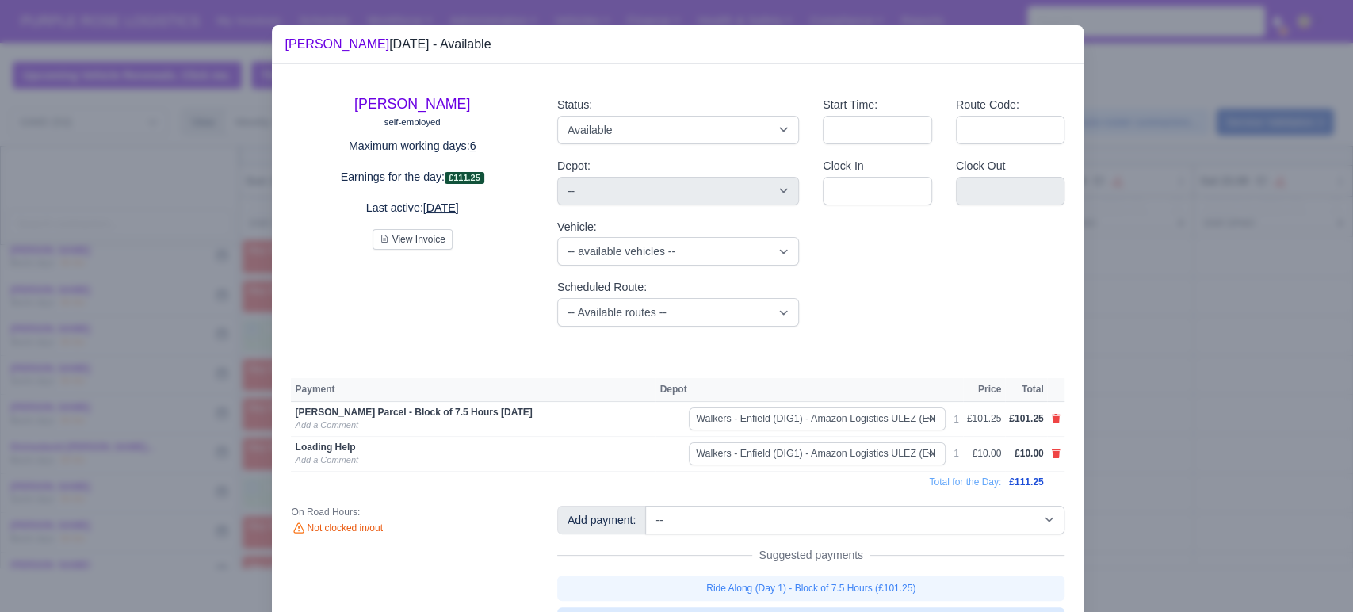
scroll to position [76, 0]
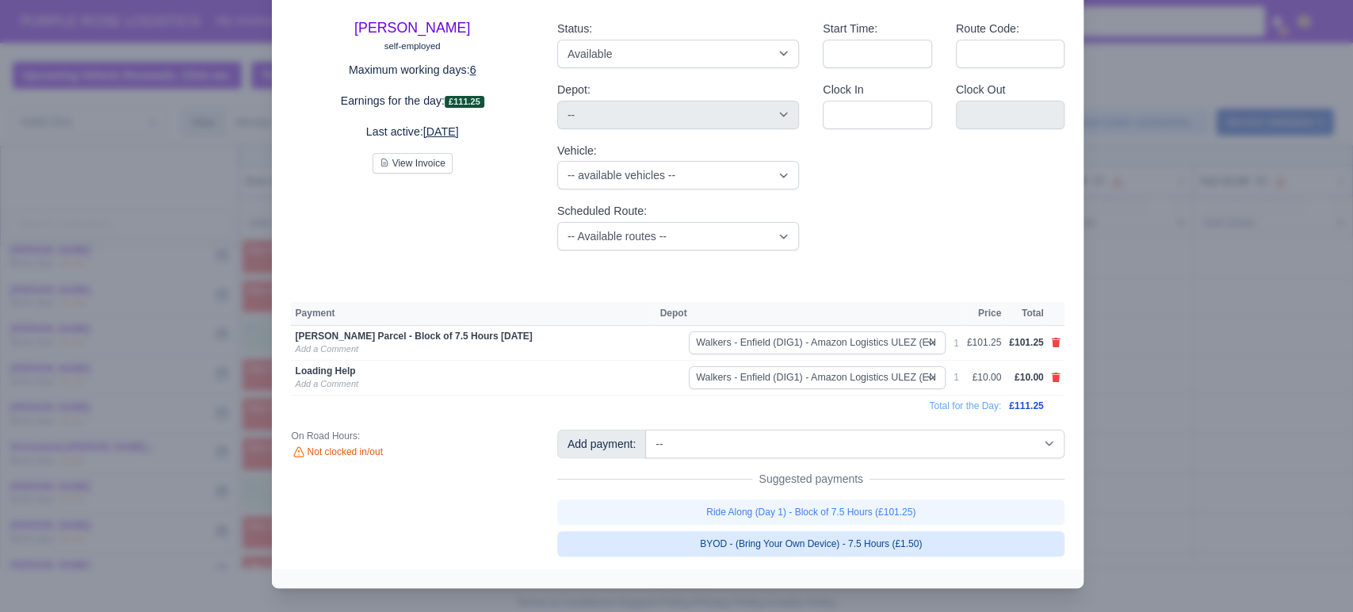
click at [809, 549] on link "BYOD - (Bring Your Own Device) - 7.5 Hours (£1.50)" at bounding box center [811, 543] width 508 height 25
select select "5"
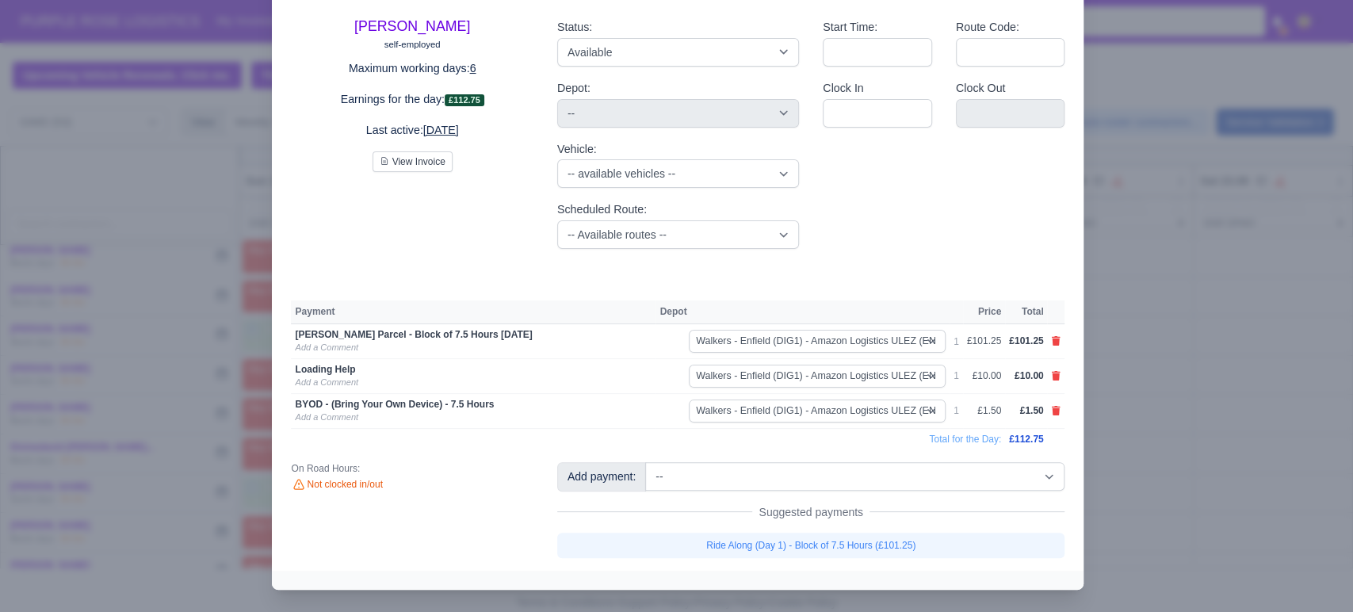
click at [1153, 396] on div at bounding box center [676, 306] width 1353 height 612
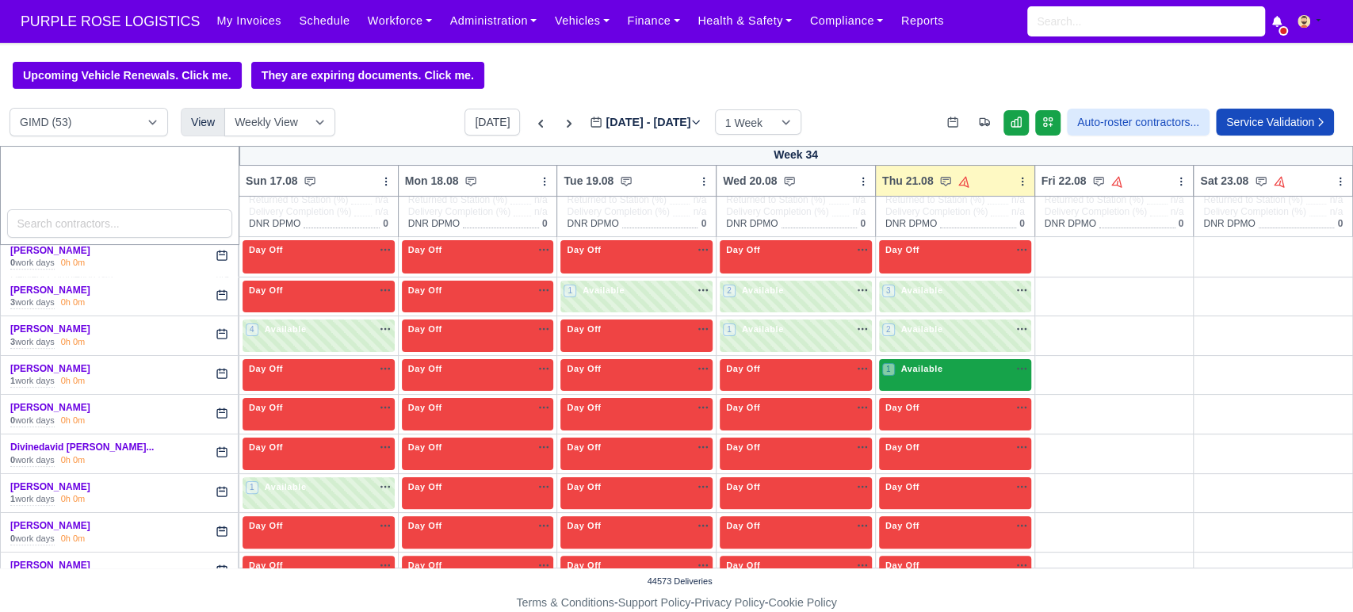
click at [941, 382] on div "1 Available" at bounding box center [955, 375] width 152 height 32
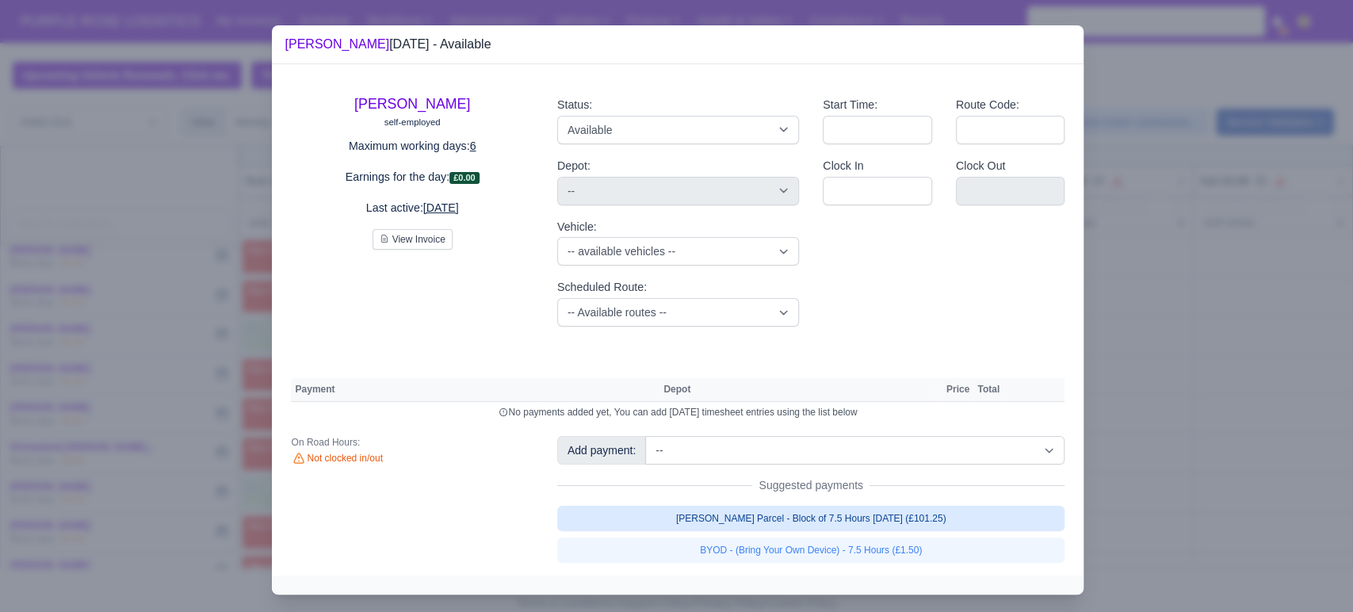
click at [807, 510] on link "[PERSON_NAME] Parcel - Block of 7.5 Hours [DATE] (£101.25)" at bounding box center [811, 518] width 508 height 25
select select "5"
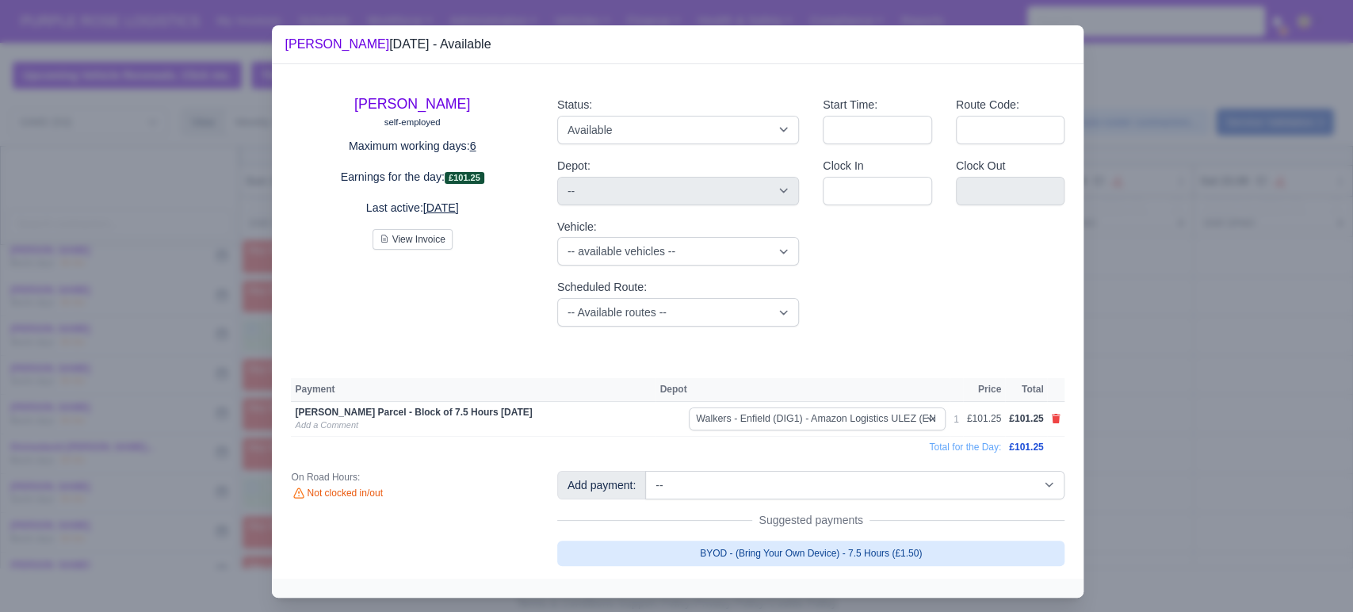
click at [805, 544] on link "BYOD - (Bring Your Own Device) - 7.5 Hours (£1.50)" at bounding box center [811, 553] width 508 height 25
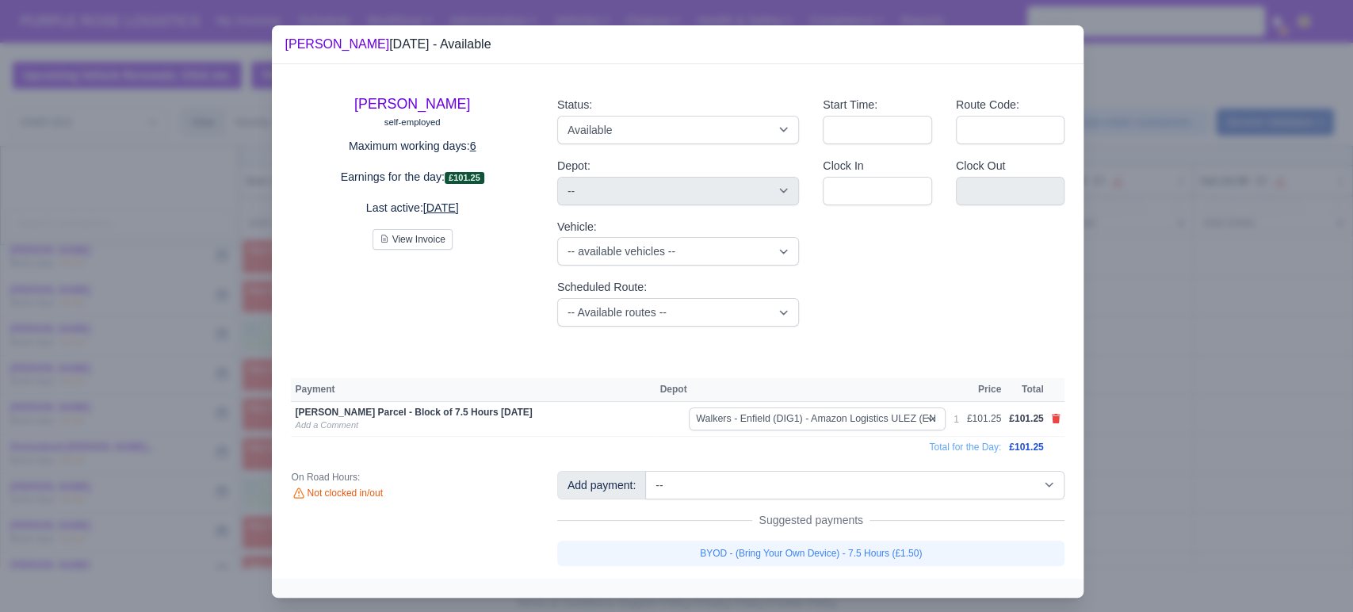
select select "5"
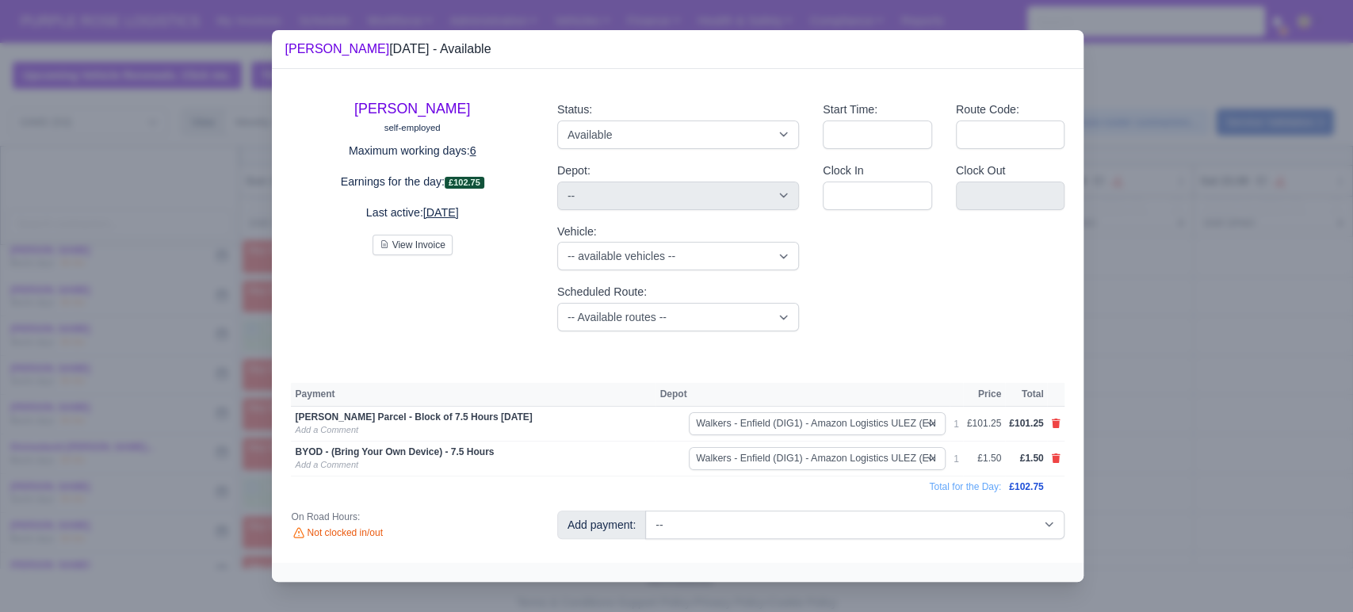
click at [1131, 449] on div at bounding box center [676, 306] width 1353 height 612
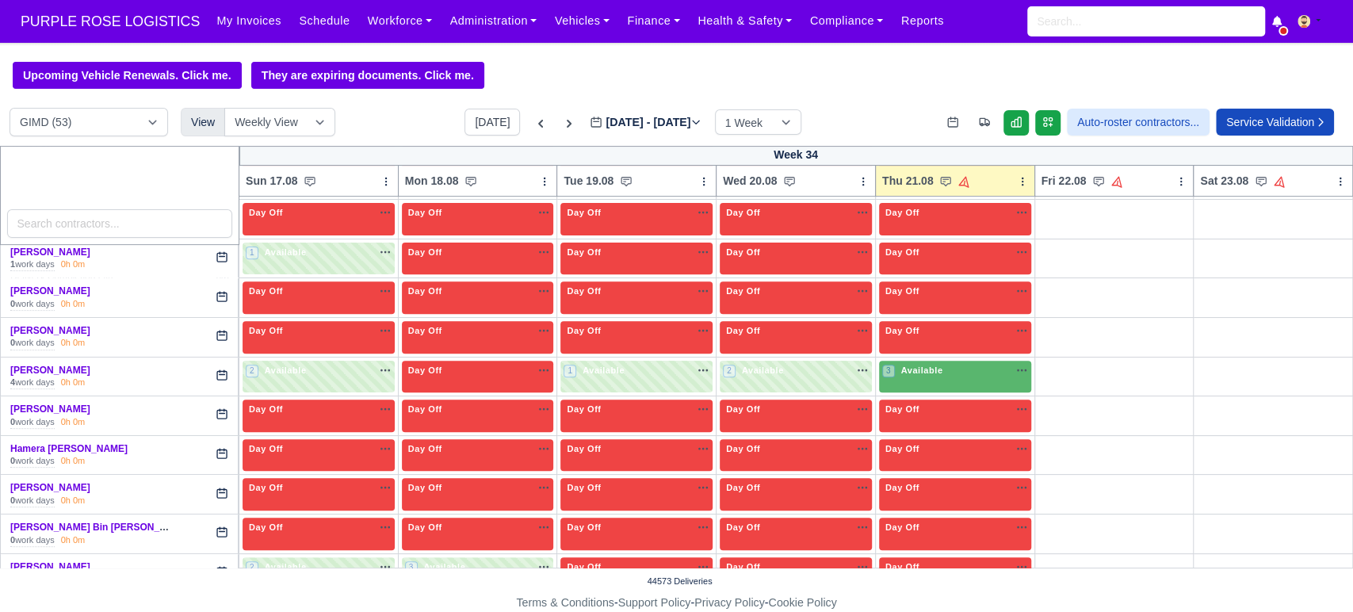
scroll to position [399, 0]
click at [924, 381] on div "3 Available" at bounding box center [955, 376] width 152 height 32
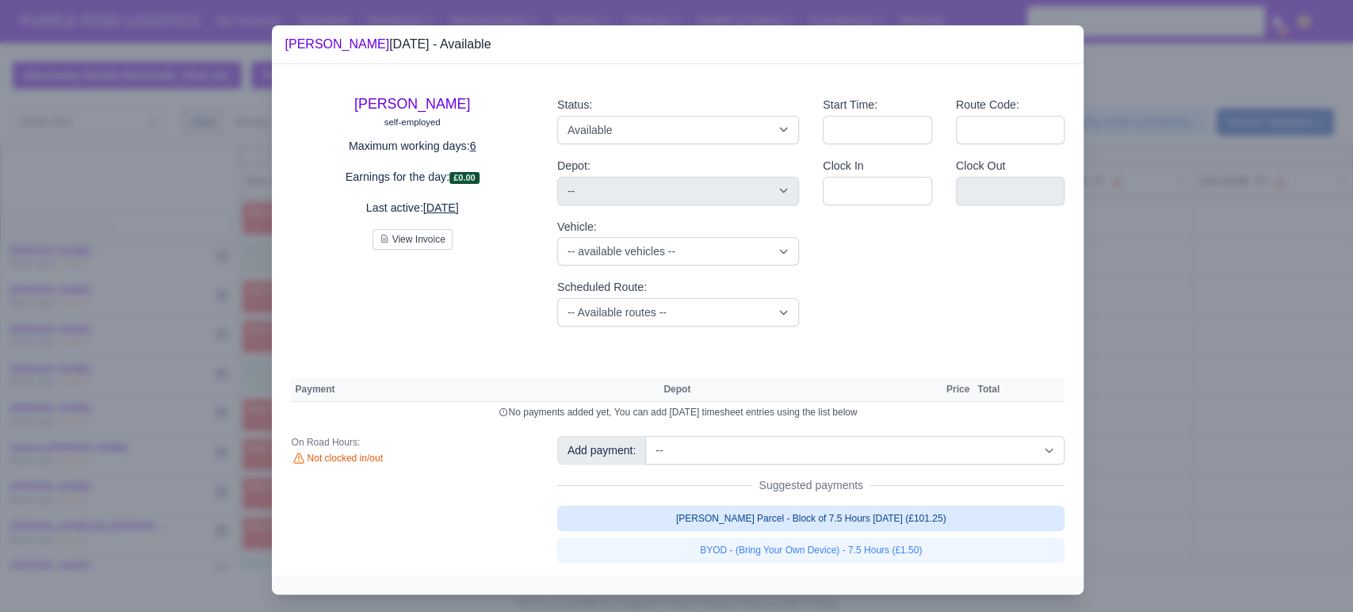
click at [862, 524] on link "[PERSON_NAME] Parcel - Block of 7.5 Hours [DATE] (£101.25)" at bounding box center [811, 518] width 508 height 25
select select "5"
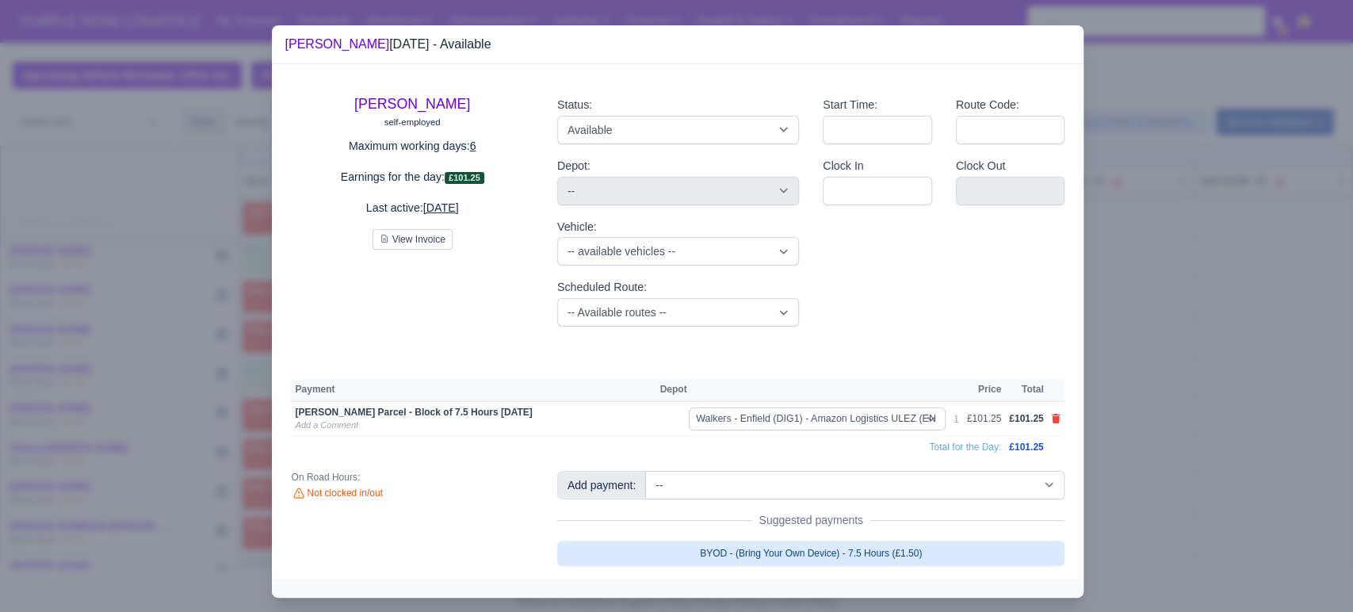
click at [848, 549] on link "BYOD - (Bring Your Own Device) - 7.5 Hours (£1.50)" at bounding box center [811, 553] width 508 height 25
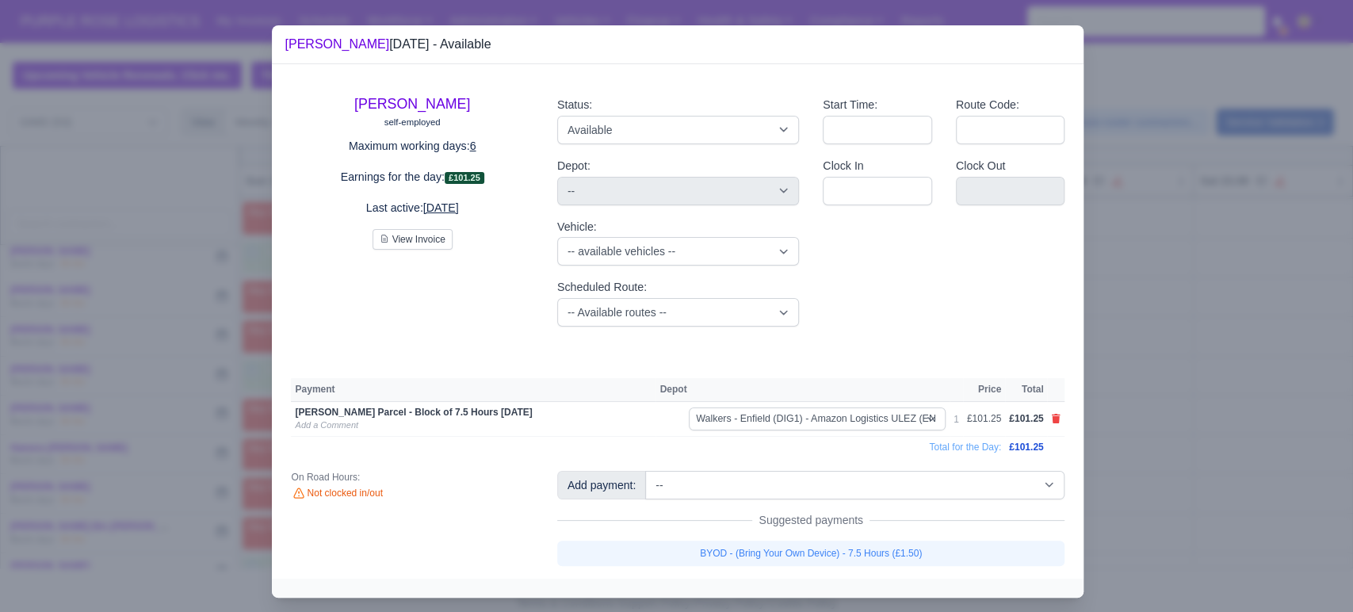
select select "5"
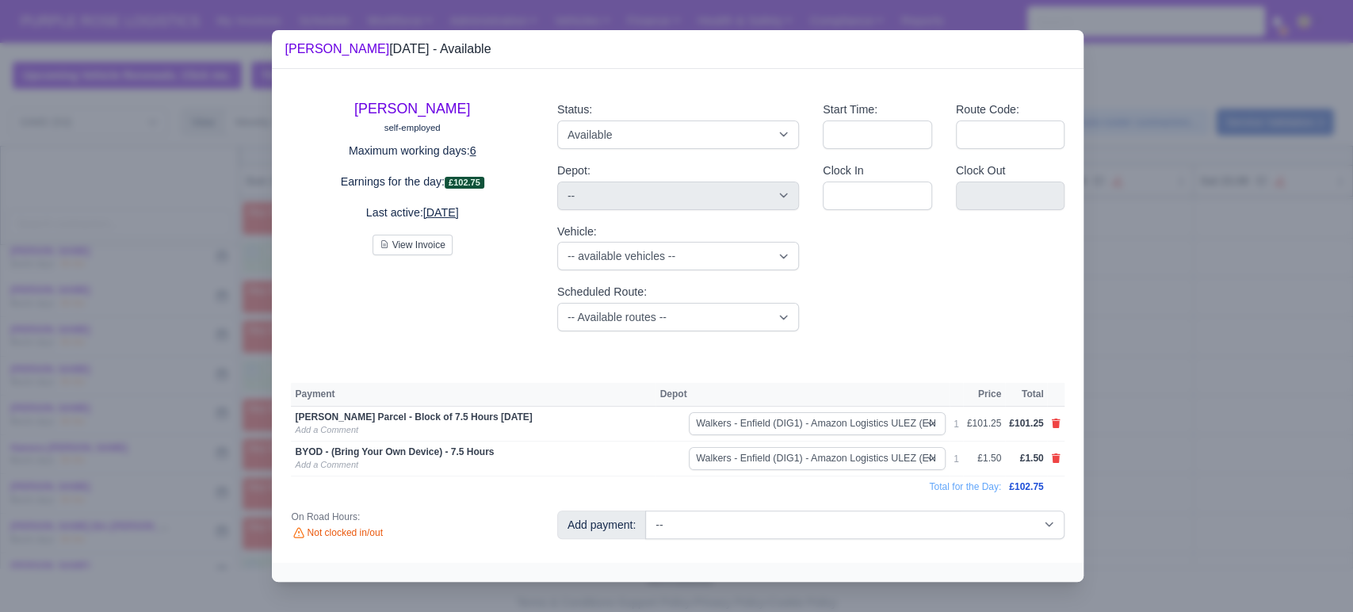
click at [1129, 435] on div at bounding box center [676, 306] width 1353 height 612
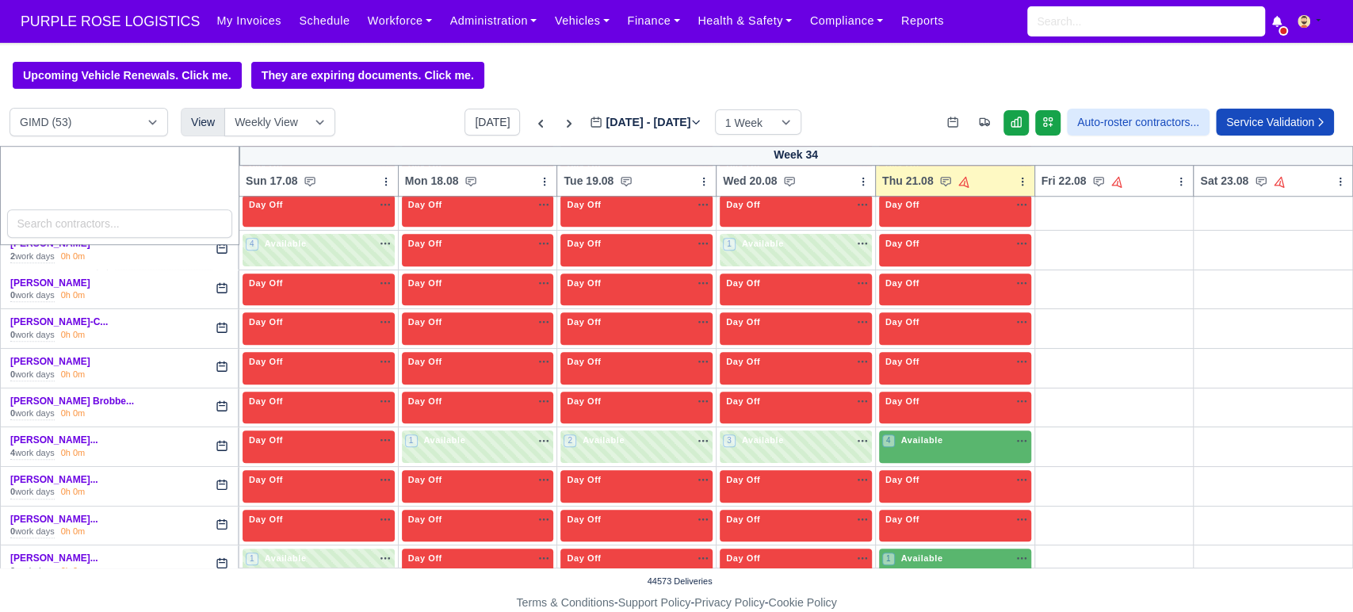
scroll to position [900, 0]
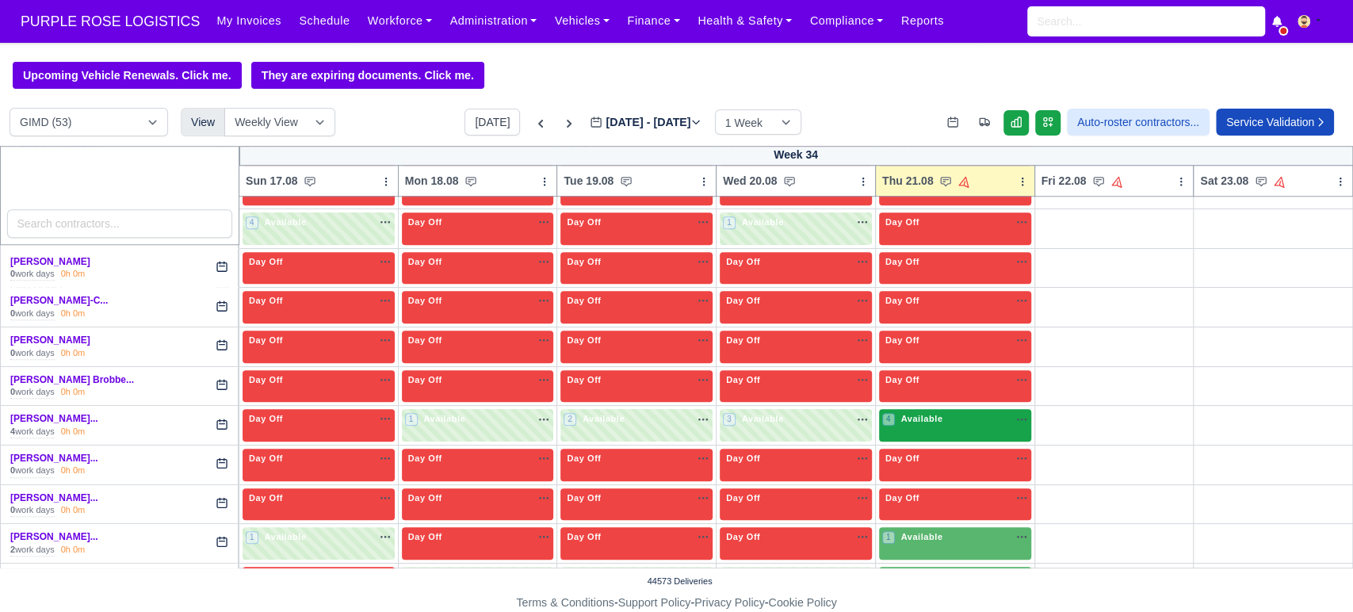
click at [926, 426] on div "4 Available na" at bounding box center [955, 420] width 146 height 17
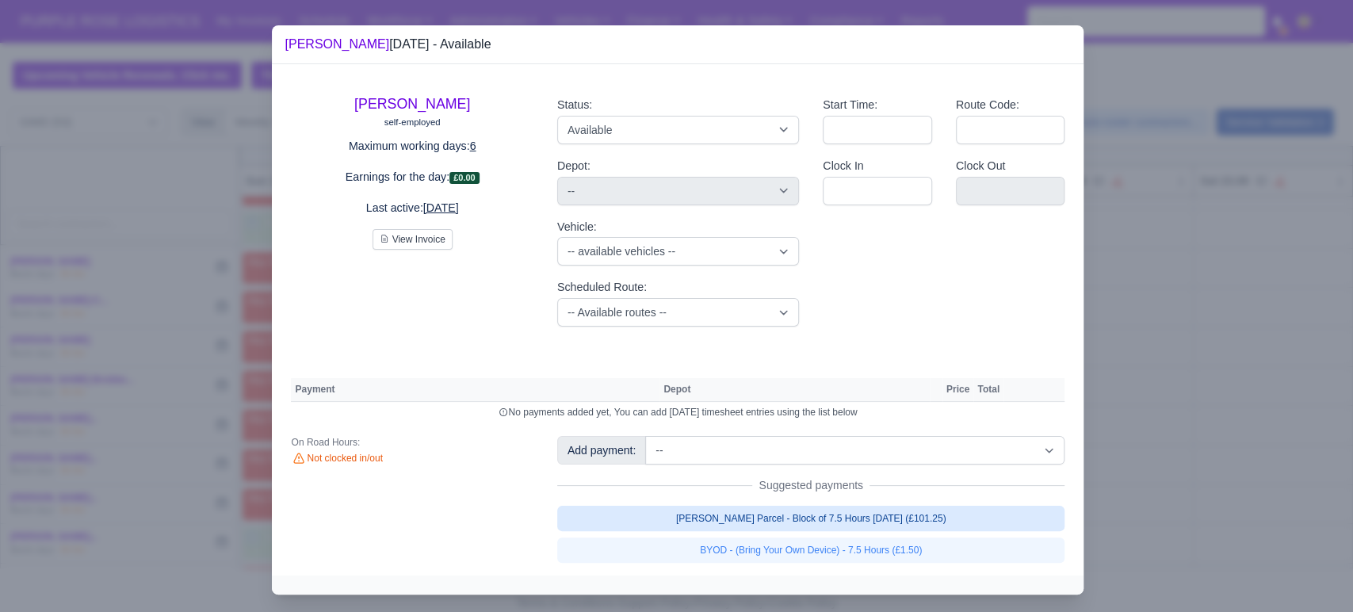
click at [874, 524] on link "[PERSON_NAME] Parcel - Block of 7.5 Hours [DATE] (£101.25)" at bounding box center [811, 518] width 508 height 25
select select "5"
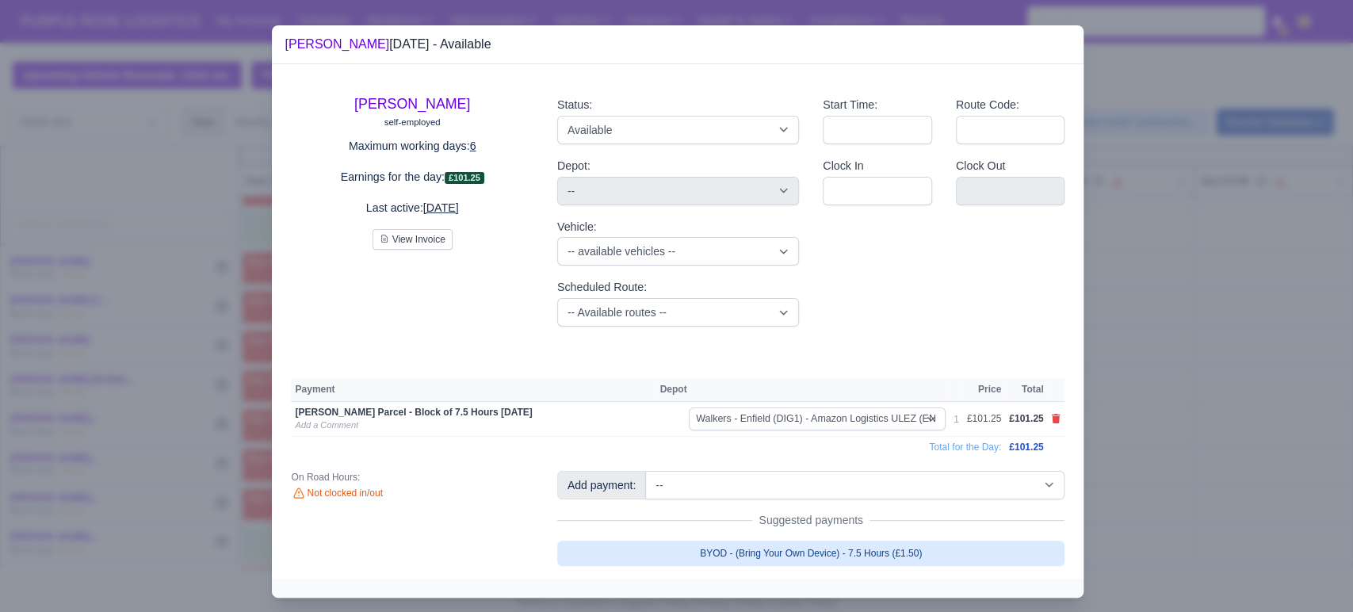
click at [873, 556] on link "BYOD - (Bring Your Own Device) - 7.5 Hours (£1.50)" at bounding box center [811, 553] width 508 height 25
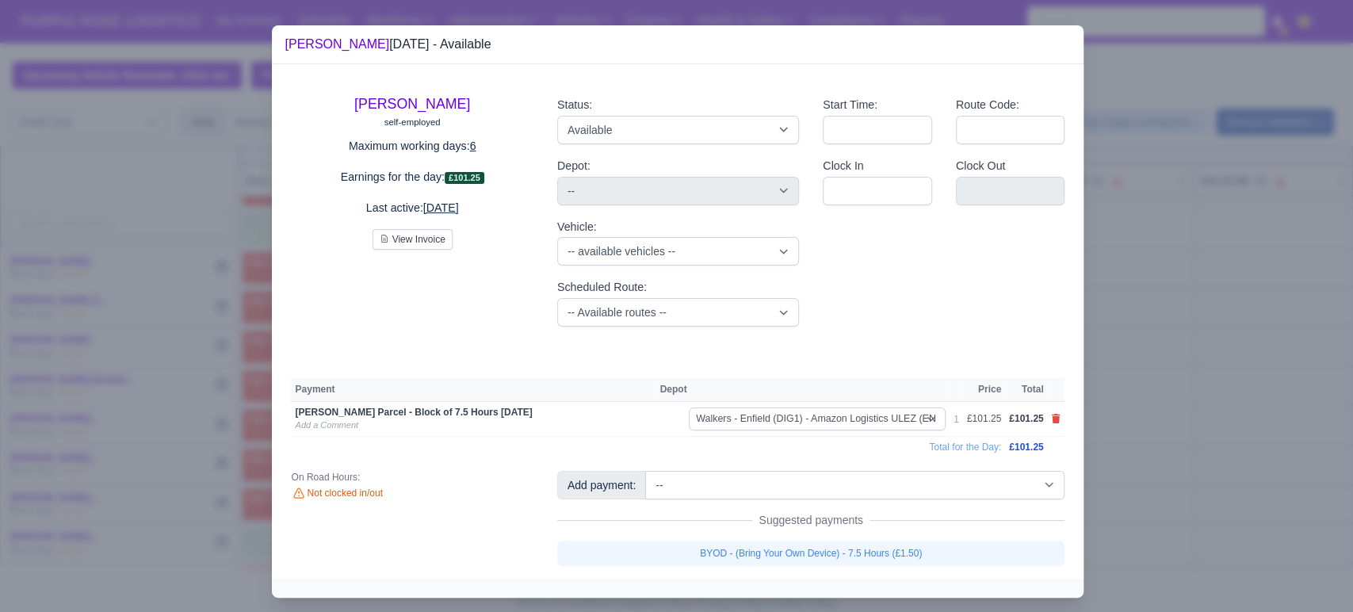
select select "5"
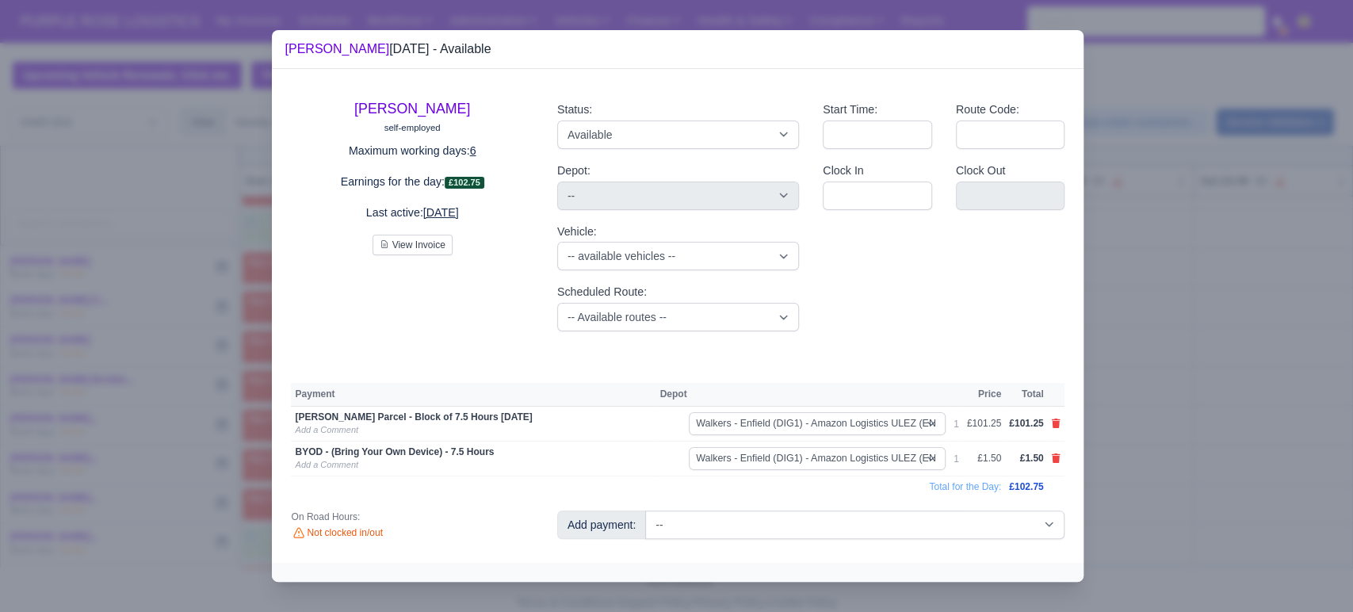
click at [1136, 468] on div at bounding box center [676, 306] width 1353 height 612
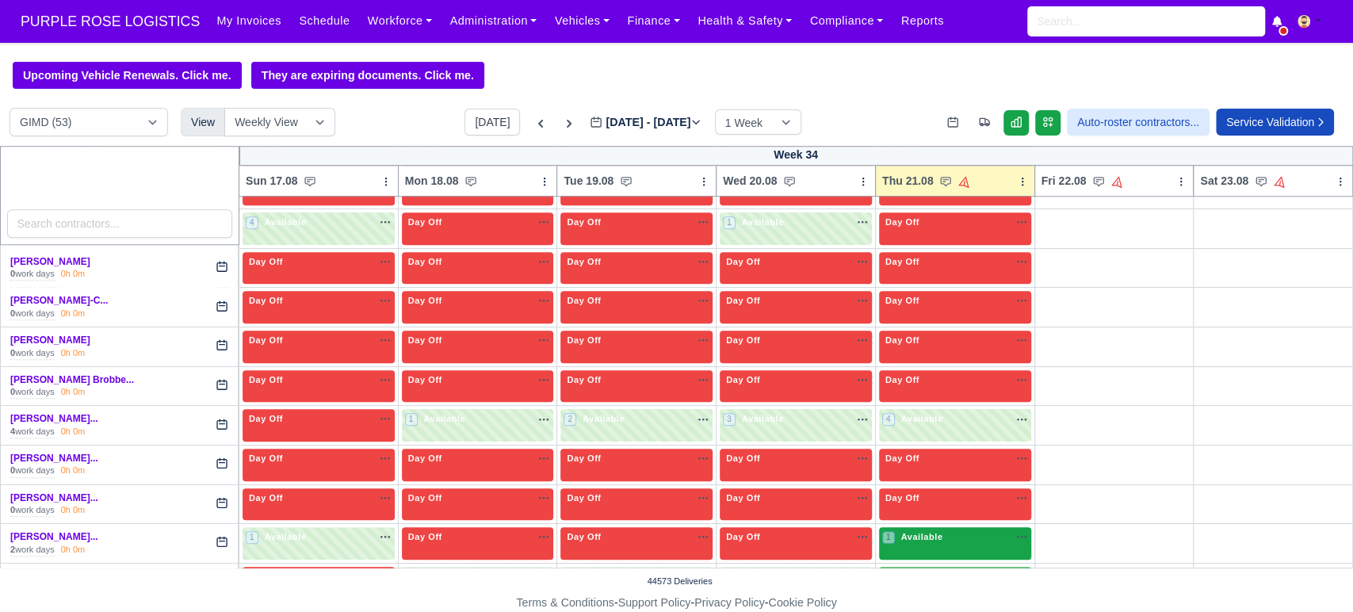
click at [929, 531] on span "Available" at bounding box center [921, 536] width 48 height 11
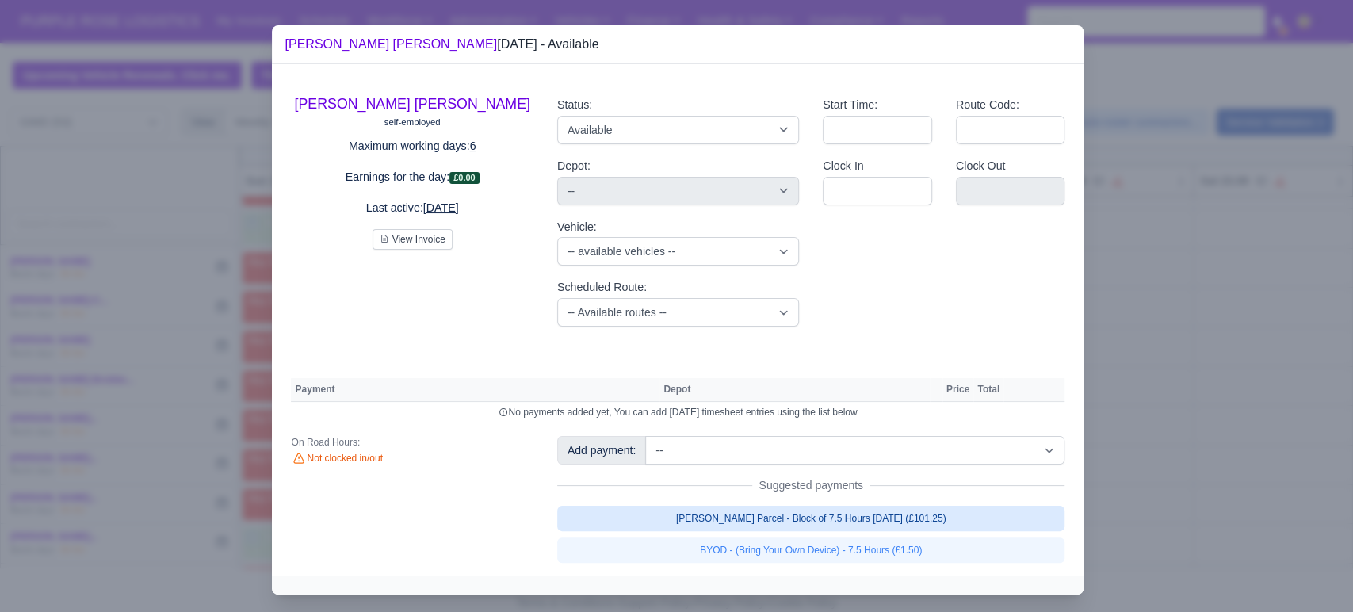
click at [881, 521] on link "[PERSON_NAME] Parcel - Block of 7.5 Hours [DATE] (£101.25)" at bounding box center [811, 518] width 508 height 25
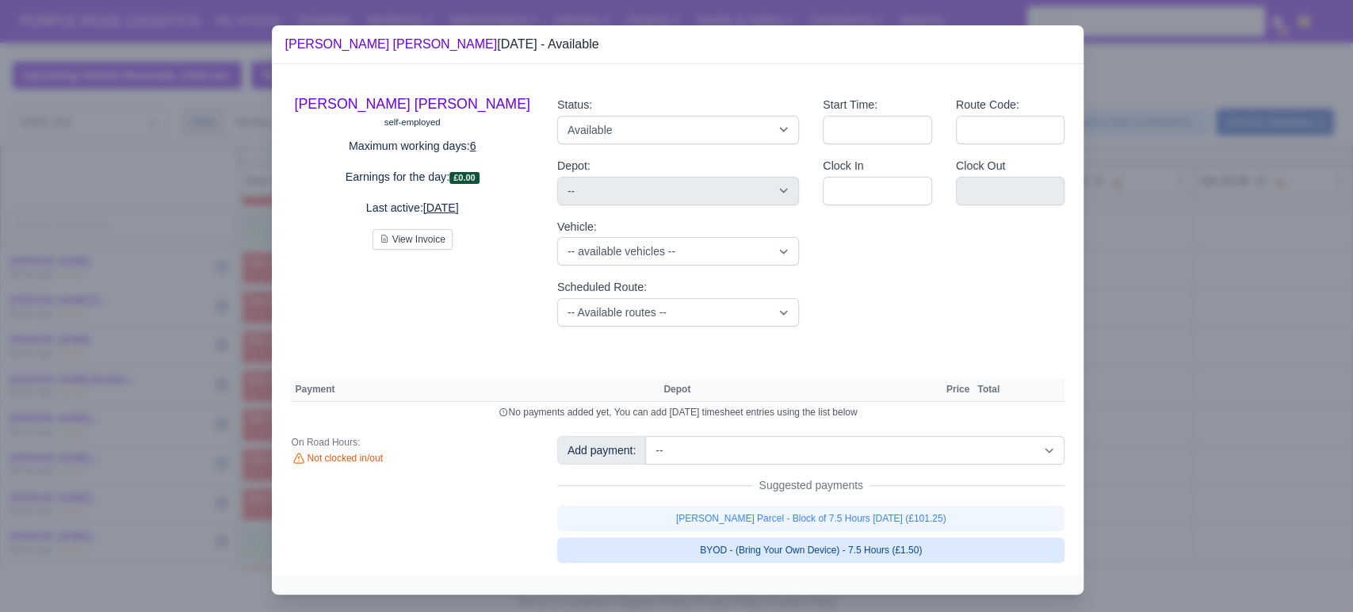
select select "5"
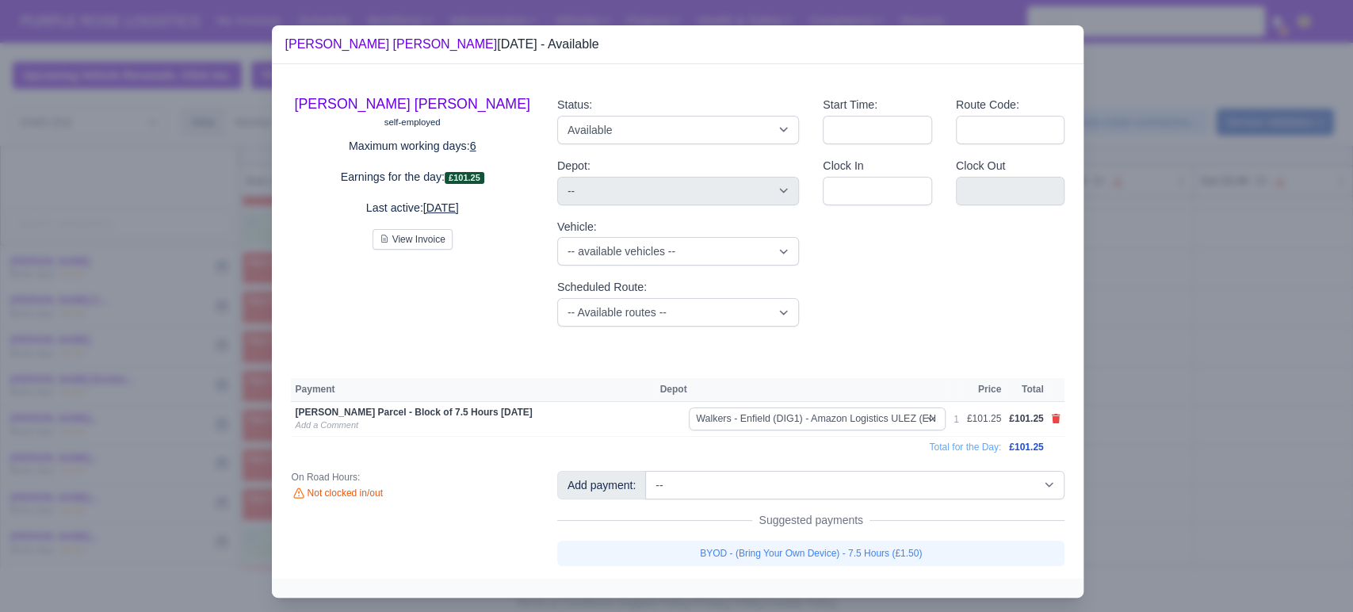
click at [883, 550] on link "BYOD - (Bring Your Own Device) - 7.5 Hours (£1.50)" at bounding box center [811, 553] width 508 height 25
select select "5"
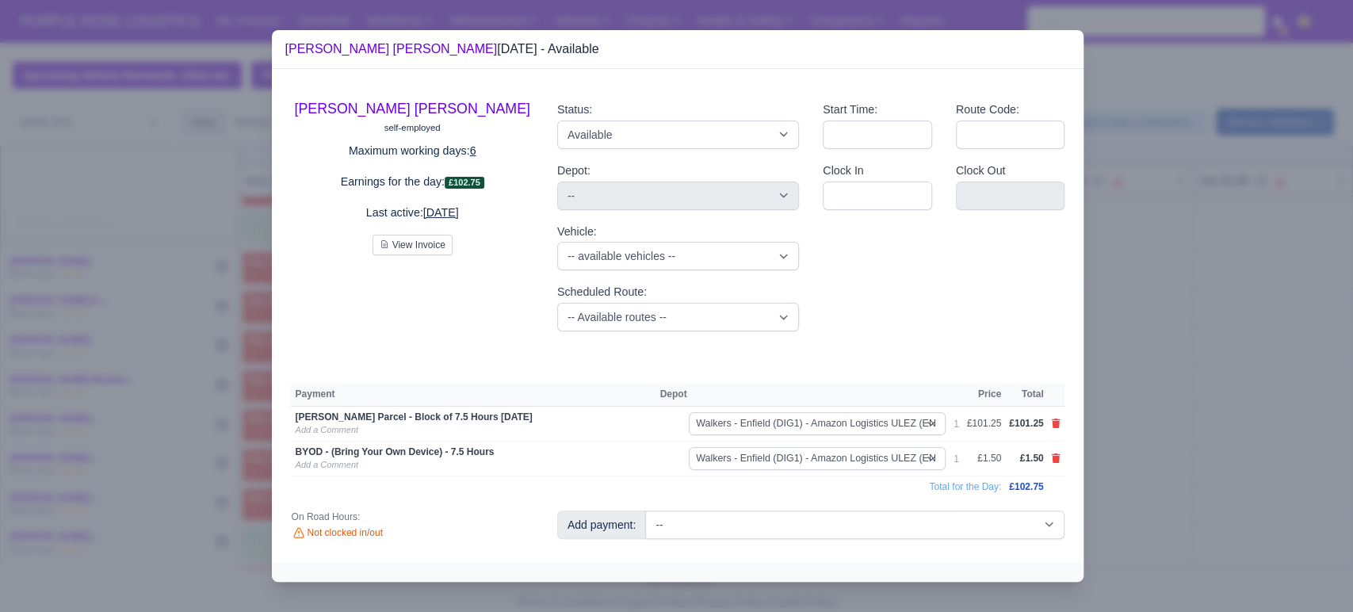
click at [1180, 434] on div at bounding box center [676, 306] width 1353 height 612
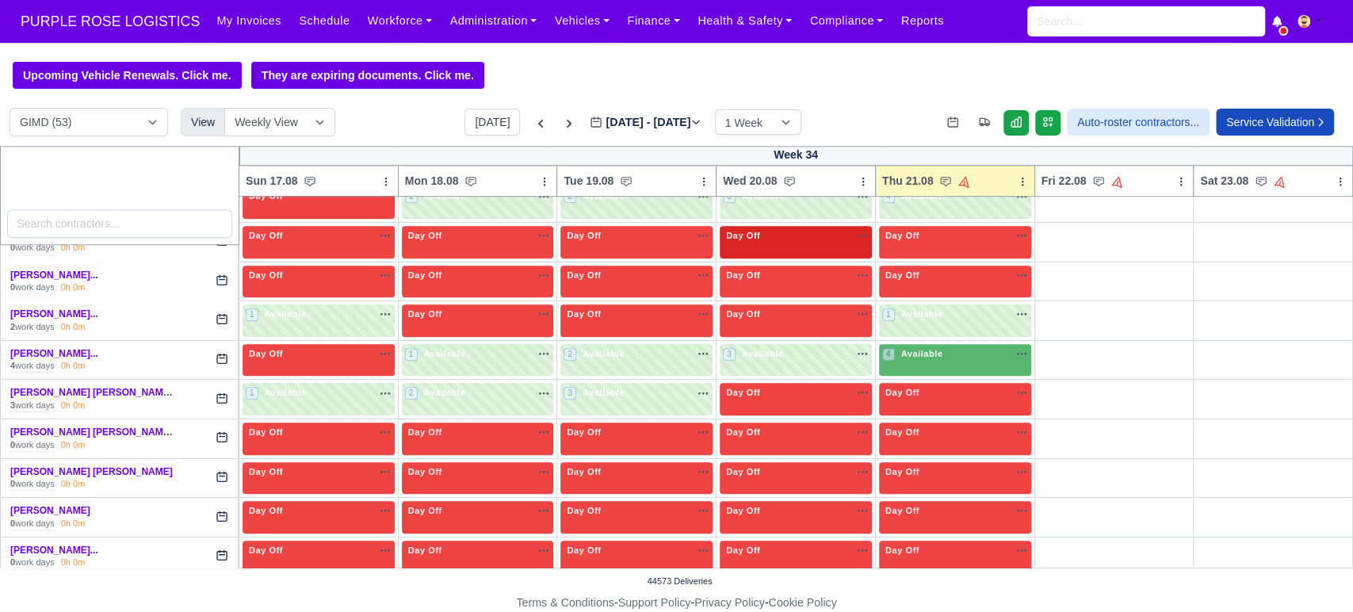
scroll to position [1129, 0]
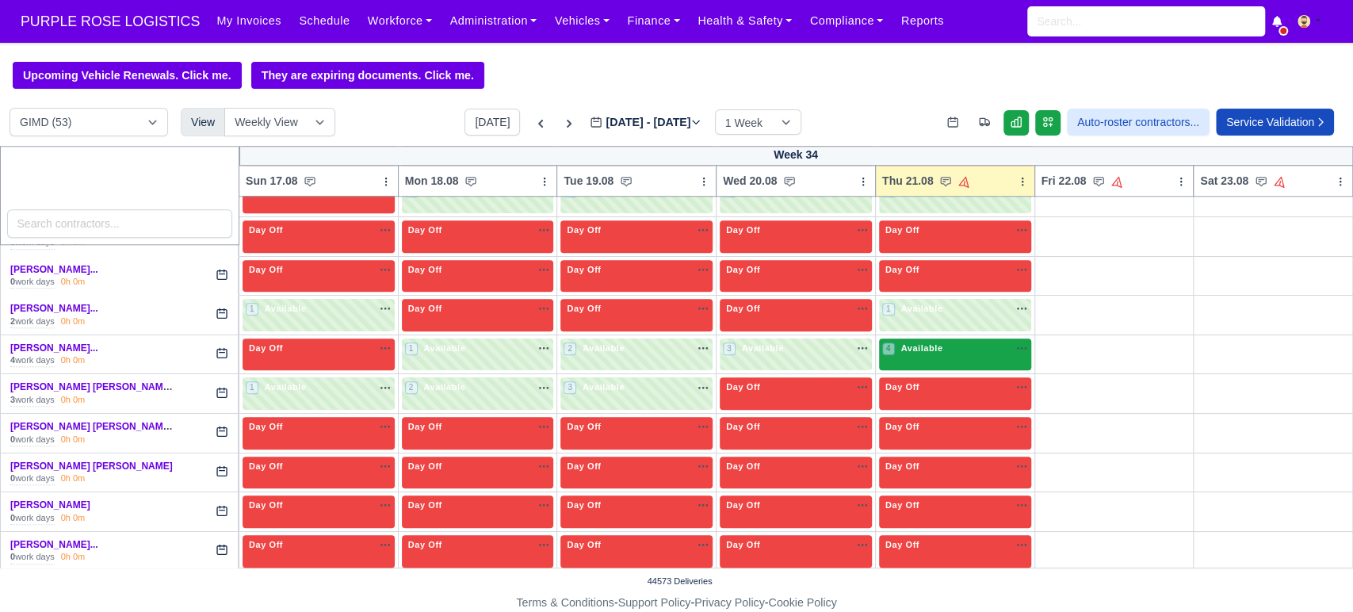
click at [904, 354] on div "4 Available" at bounding box center [955, 354] width 152 height 32
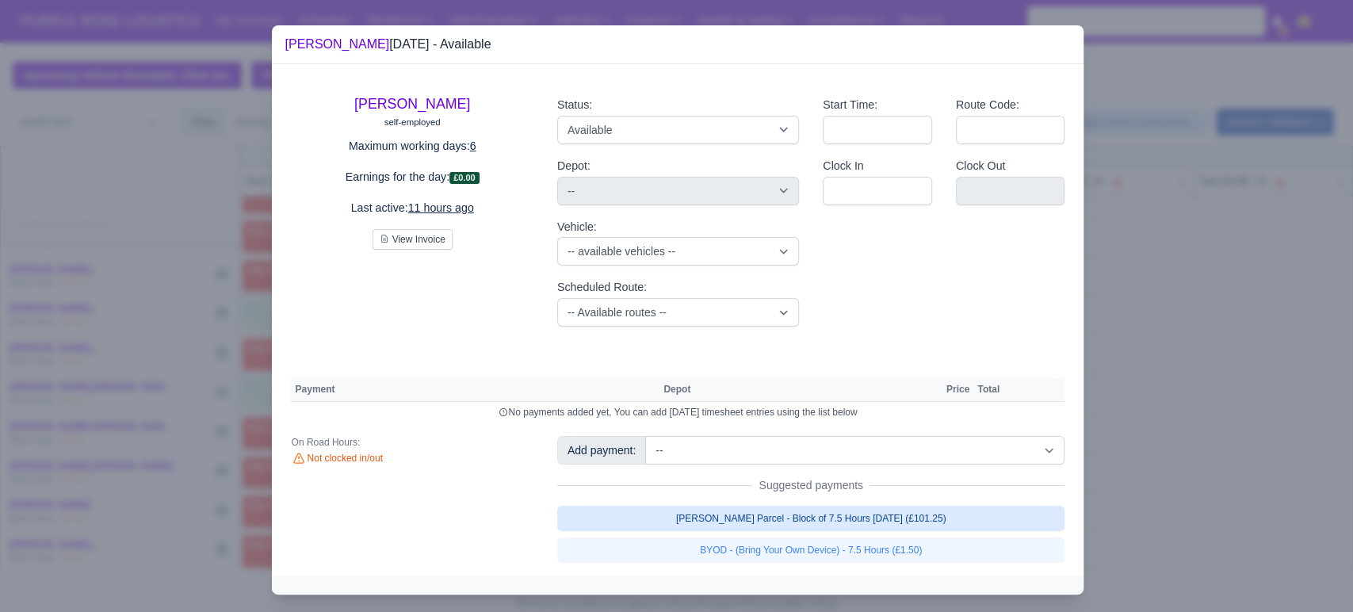
click at [801, 519] on link "[PERSON_NAME] Parcel - Block of 7.5 Hours [DATE] (£101.25)" at bounding box center [811, 518] width 508 height 25
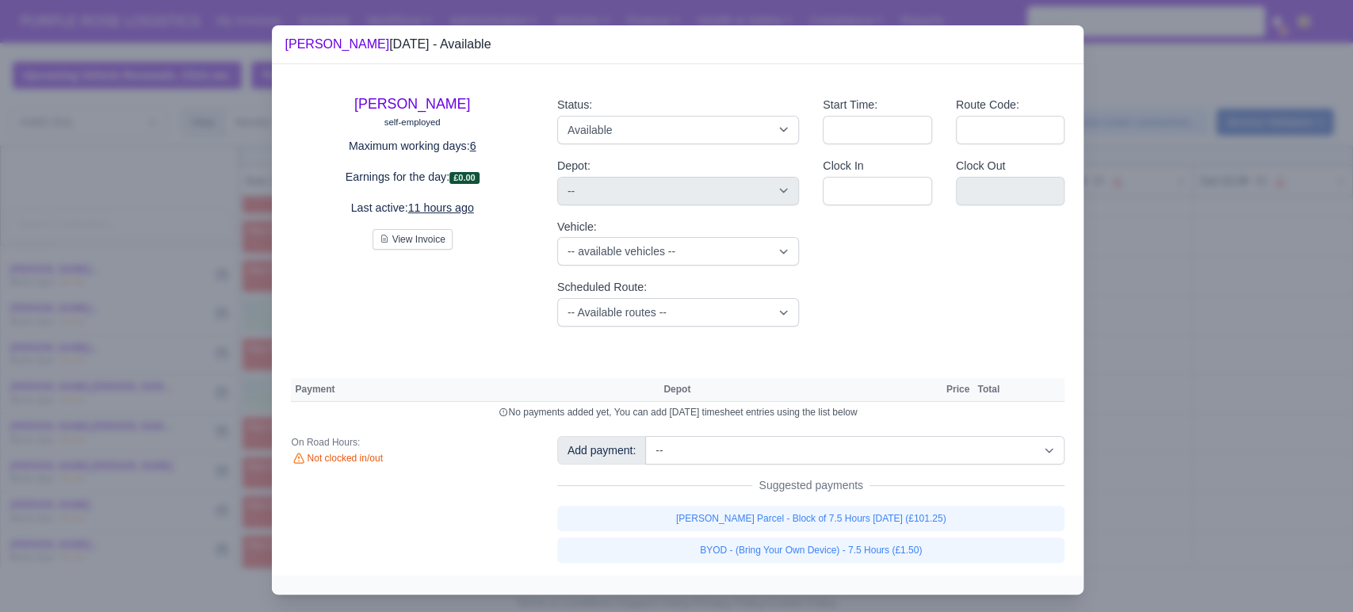
select select "5"
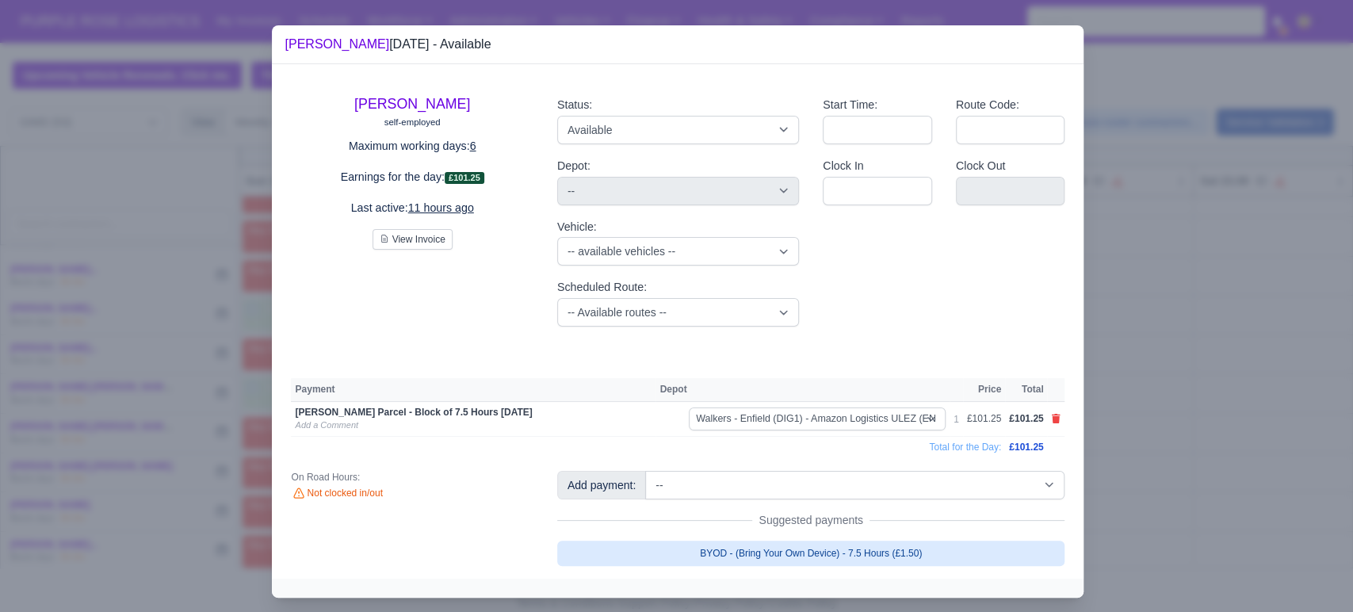
click at [805, 550] on link "BYOD - (Bring Your Own Device) - 7.5 Hours (£1.50)" at bounding box center [811, 553] width 508 height 25
select select "5"
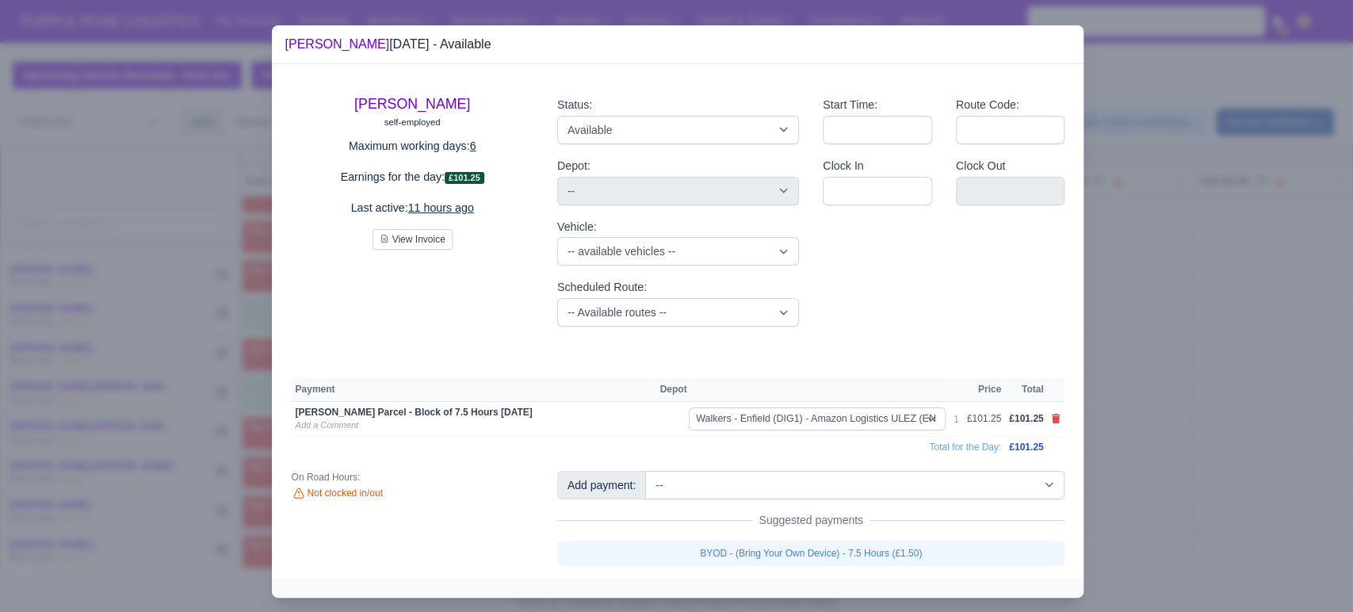
select select "5"
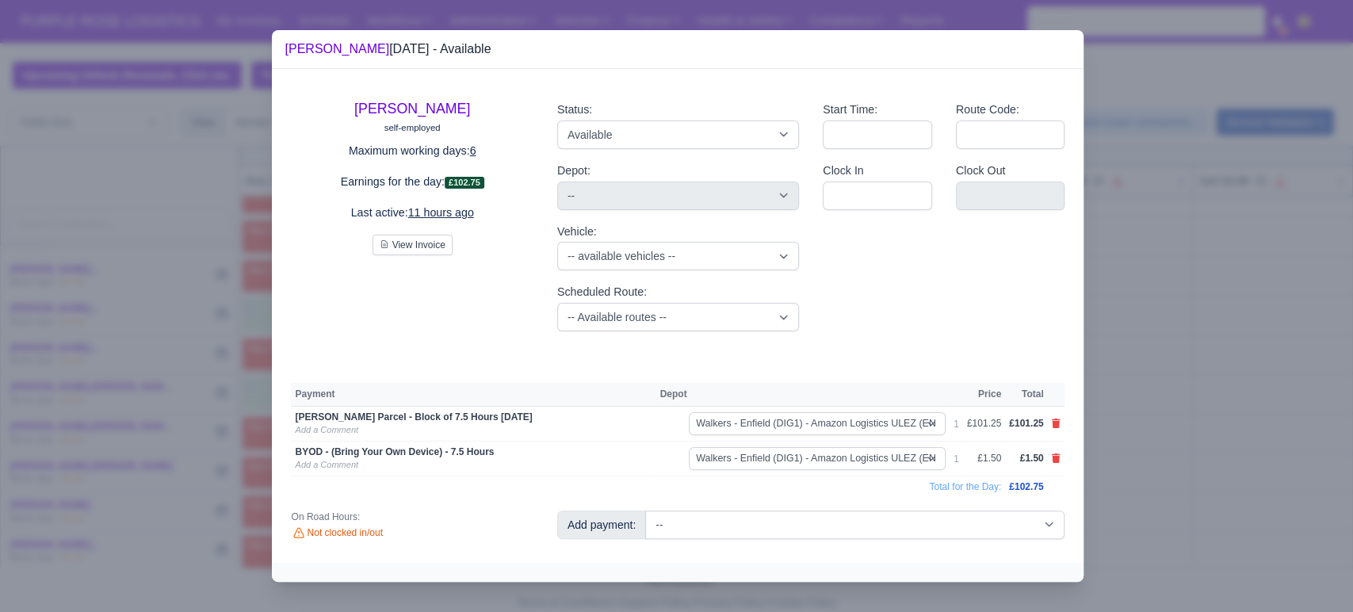
click at [1107, 486] on div at bounding box center [676, 306] width 1353 height 612
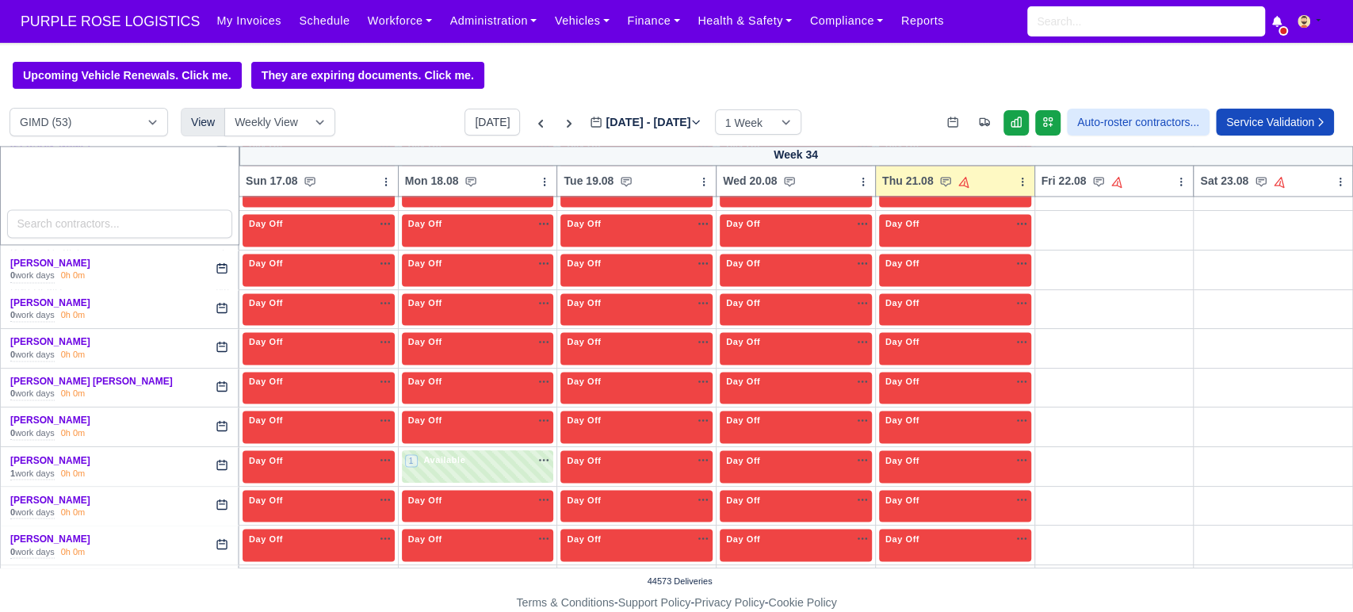
scroll to position [1910, 0]
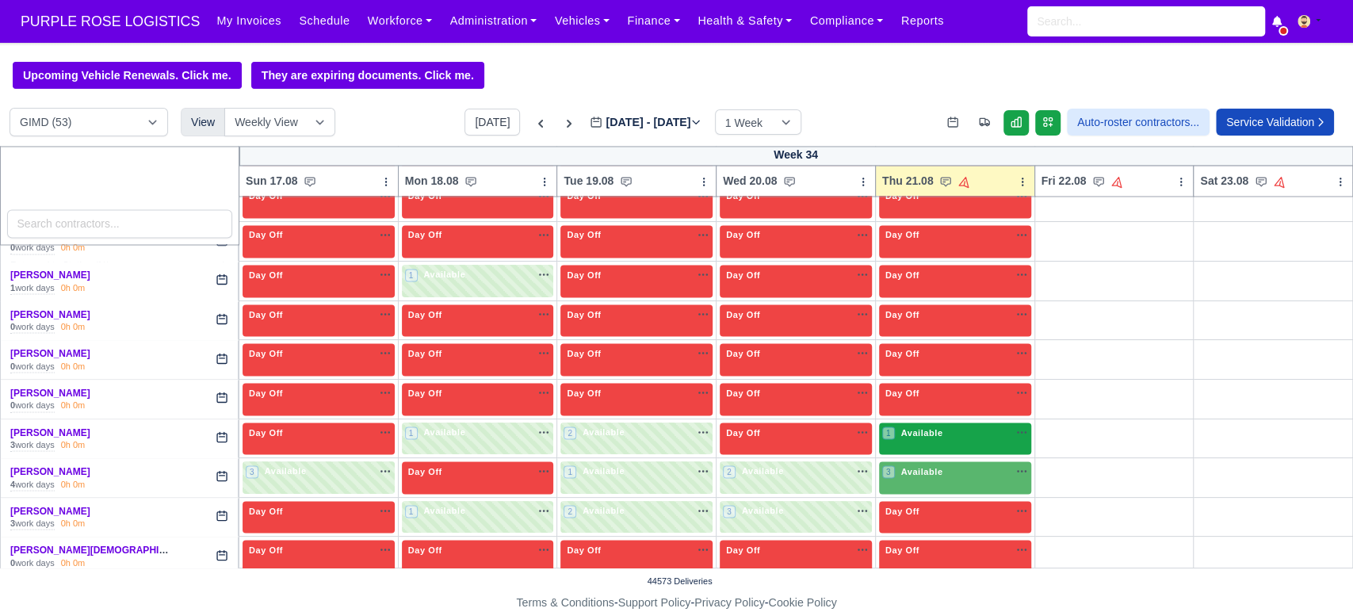
click at [961, 426] on div "1 Available na" at bounding box center [955, 432] width 146 height 13
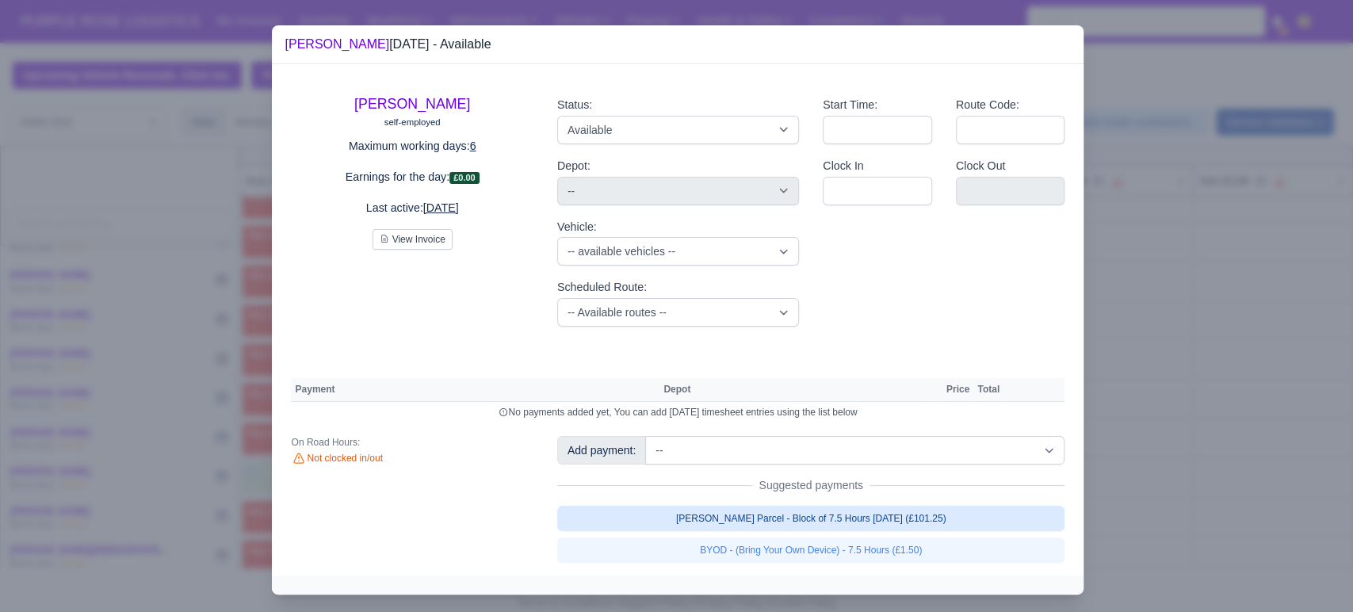
click at [835, 513] on link "[PERSON_NAME] Parcel - Block of 7.5 Hours [DATE] (£101.25)" at bounding box center [811, 518] width 508 height 25
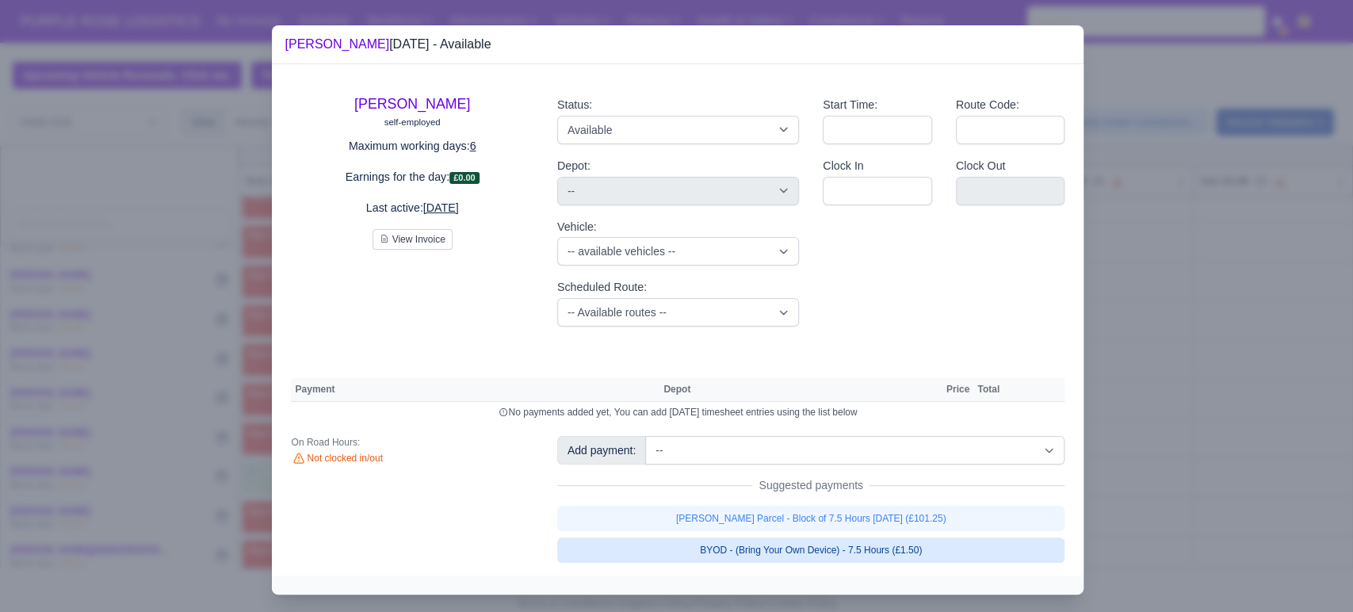
select select "5"
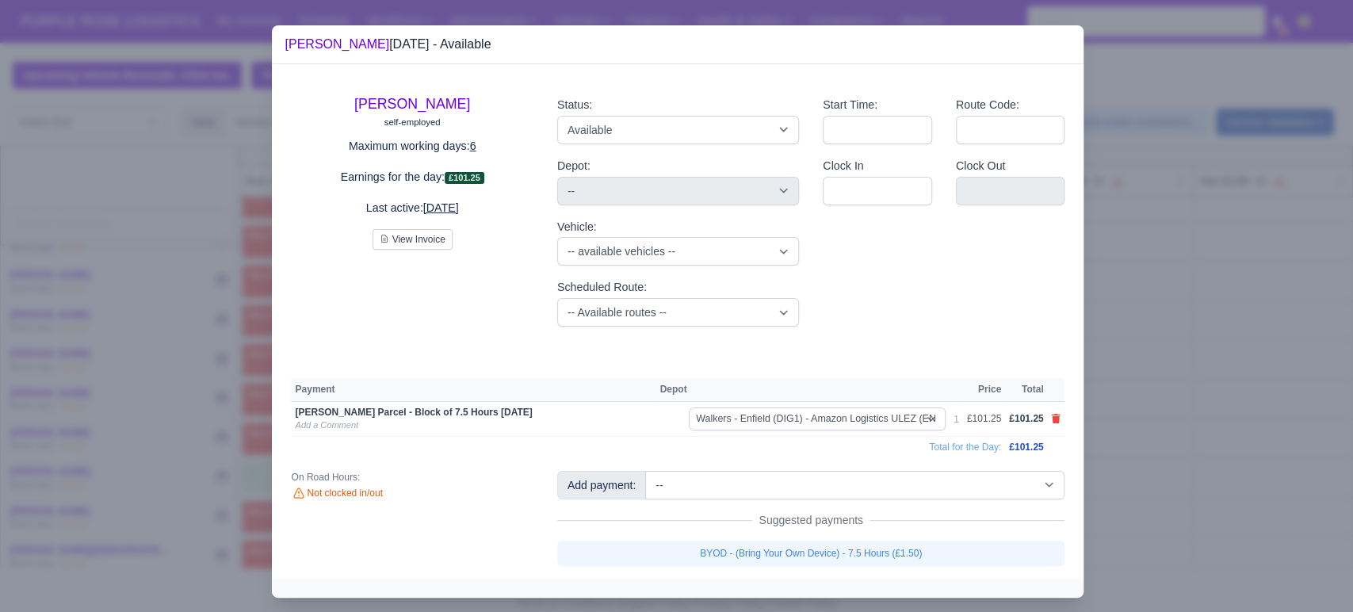
click at [831, 549] on link "BYOD - (Bring Your Own Device) - 7.5 Hours (£1.50)" at bounding box center [811, 553] width 508 height 25
select select "5"
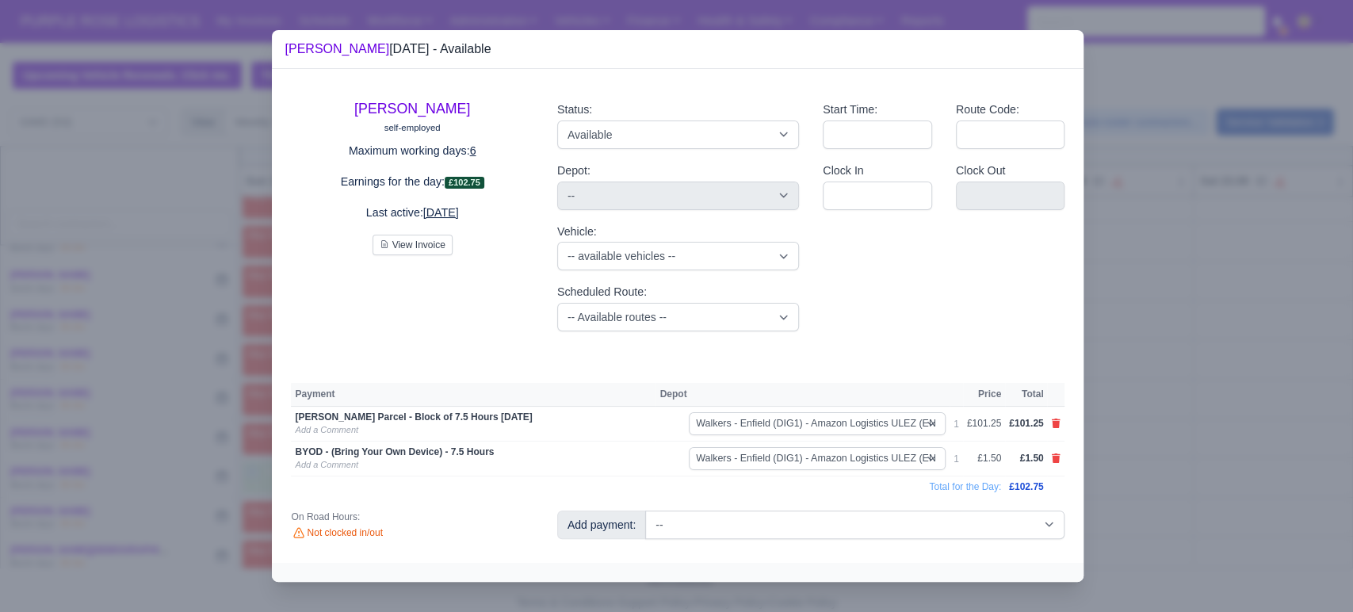
click at [1286, 377] on div at bounding box center [676, 306] width 1353 height 612
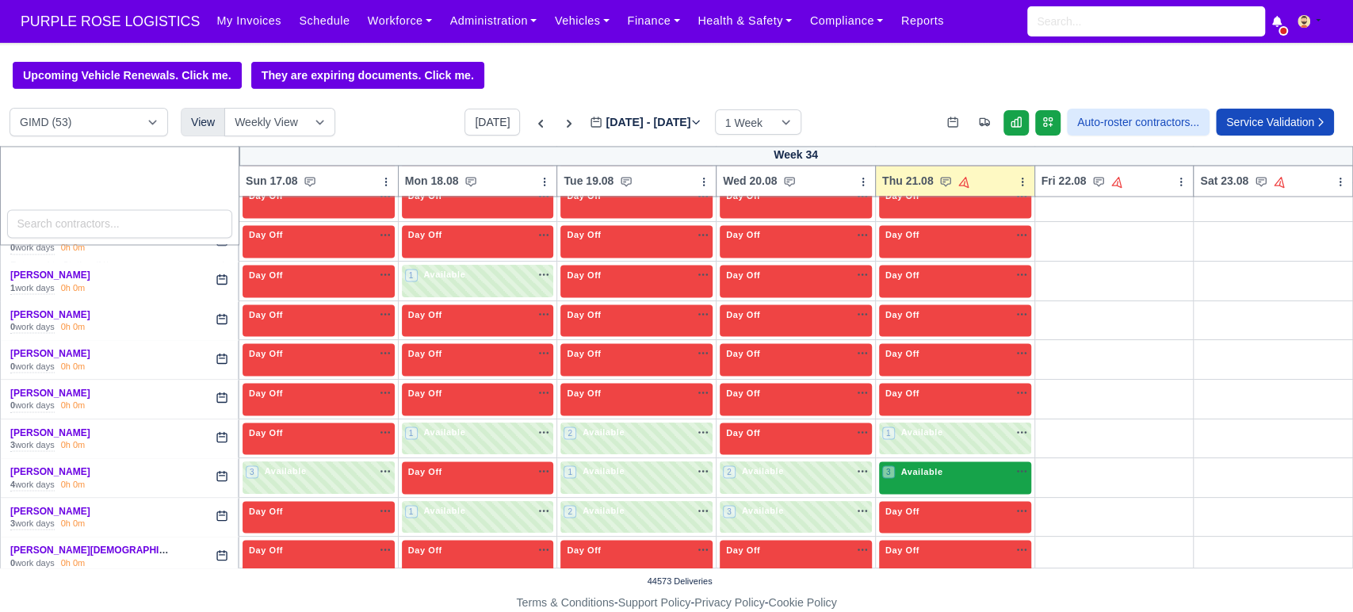
click at [938, 484] on div "3 Available" at bounding box center [955, 477] width 152 height 32
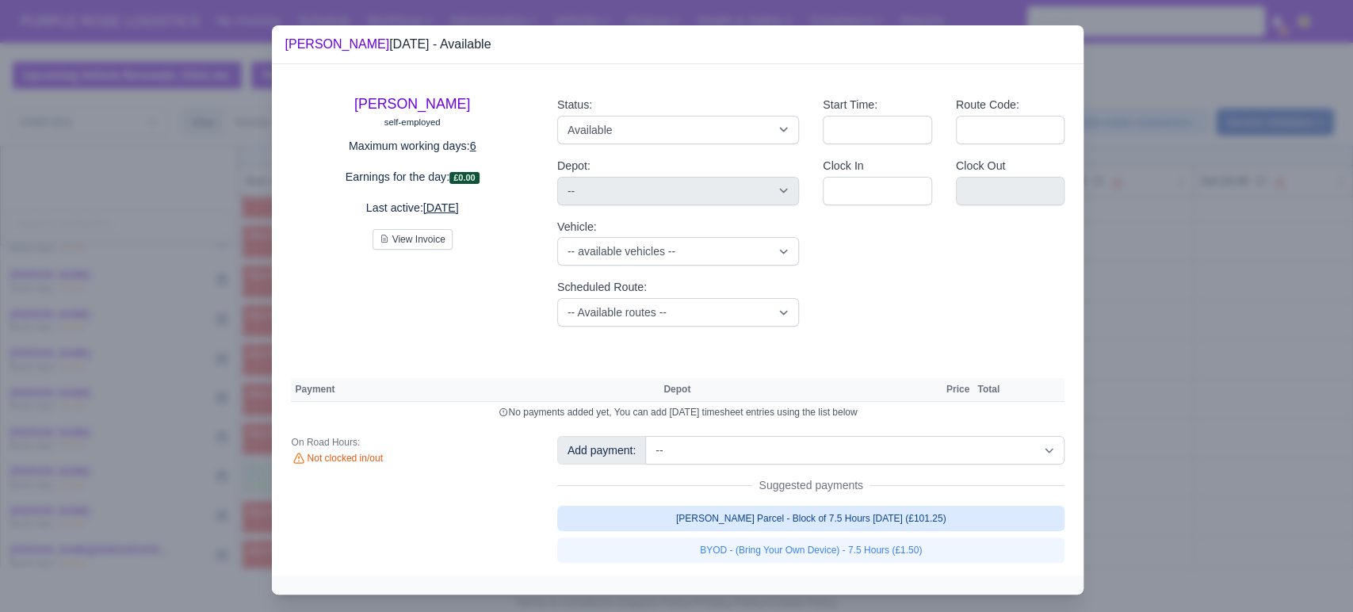
click at [878, 515] on link "[PERSON_NAME] Parcel - Block of 7.5 Hours [DATE] (£101.25)" at bounding box center [811, 518] width 508 height 25
select select "5"
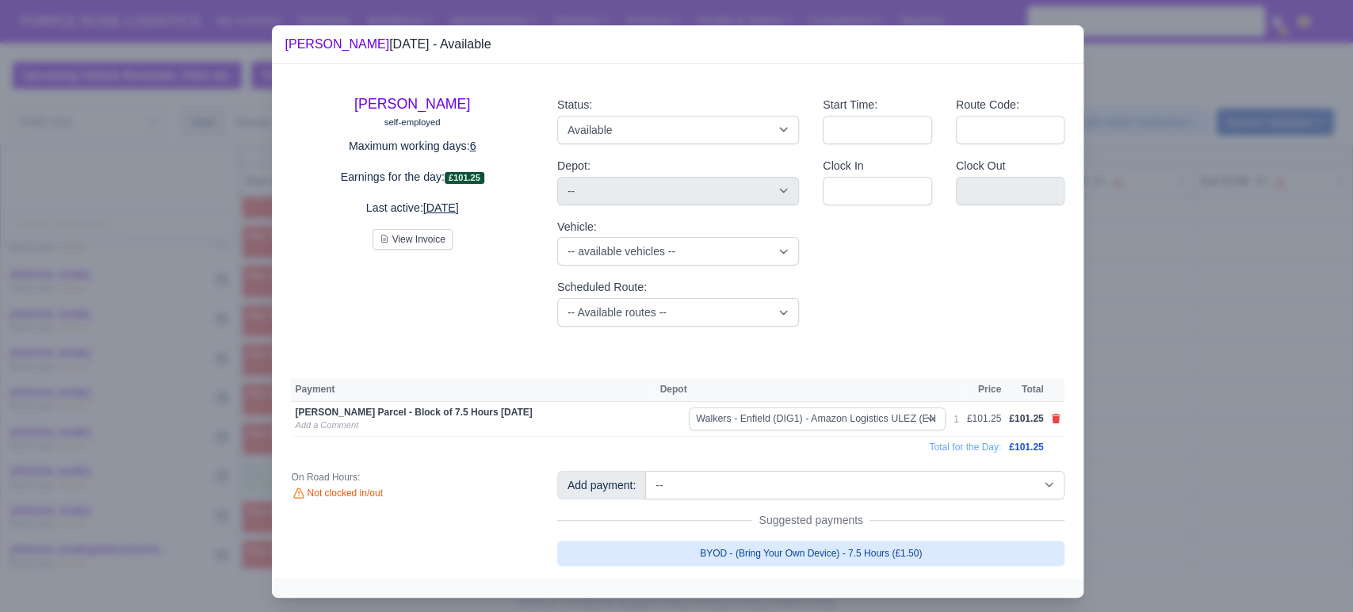
click at [871, 549] on link "BYOD - (Bring Your Own Device) - 7.5 Hours (£1.50)" at bounding box center [811, 553] width 508 height 25
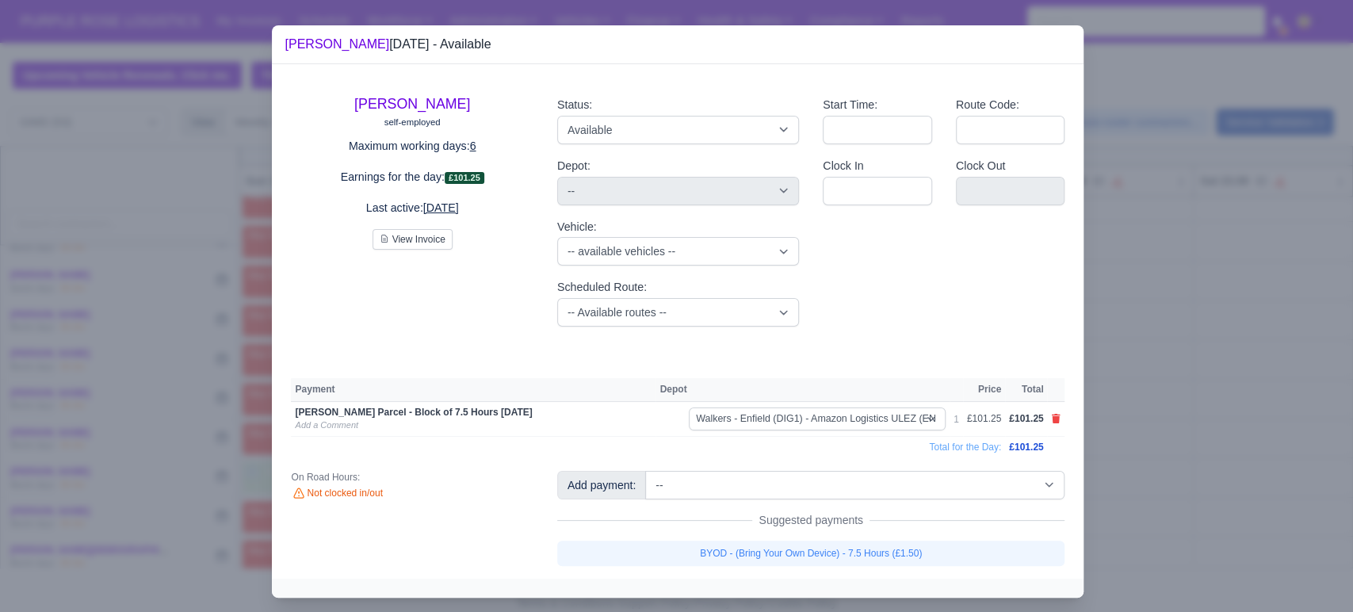
select select "5"
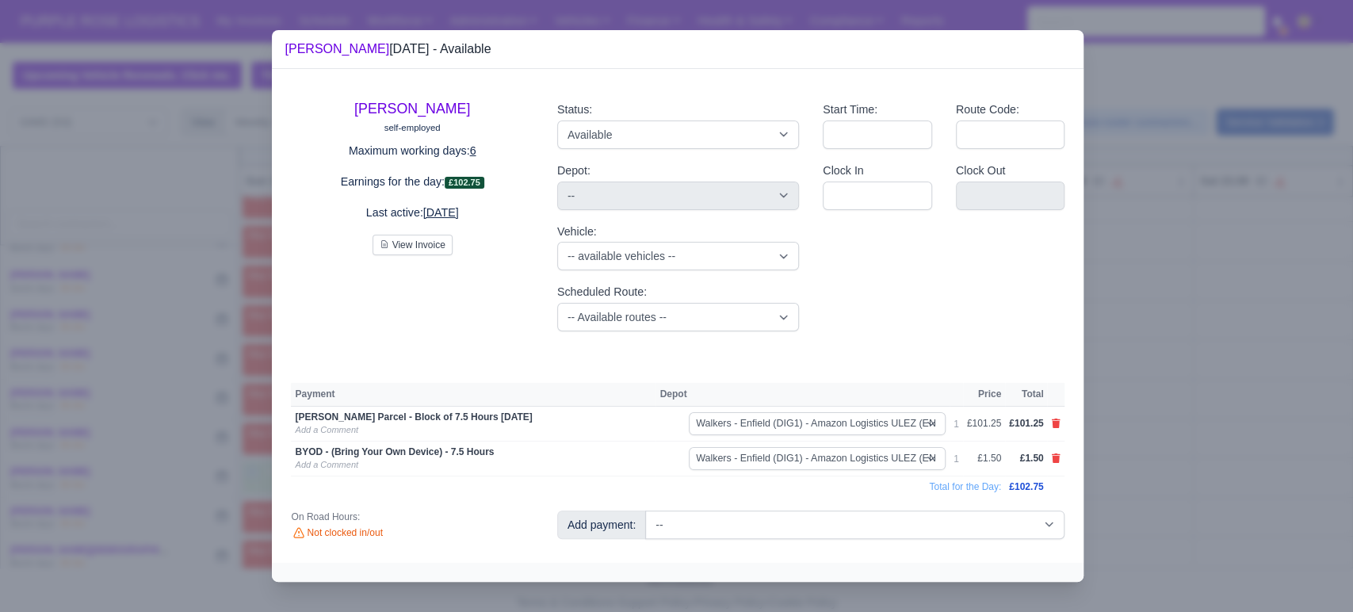
click at [1148, 438] on div at bounding box center [676, 306] width 1353 height 612
